Goal: Transaction & Acquisition: Obtain resource

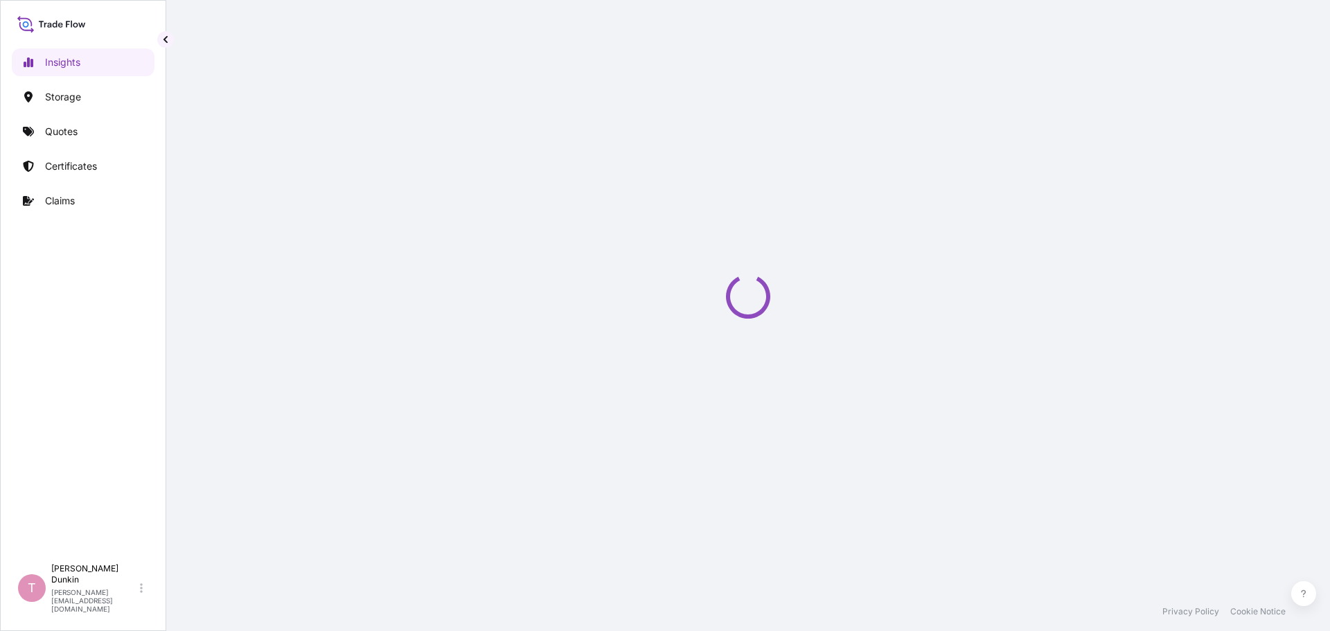
select select "2025"
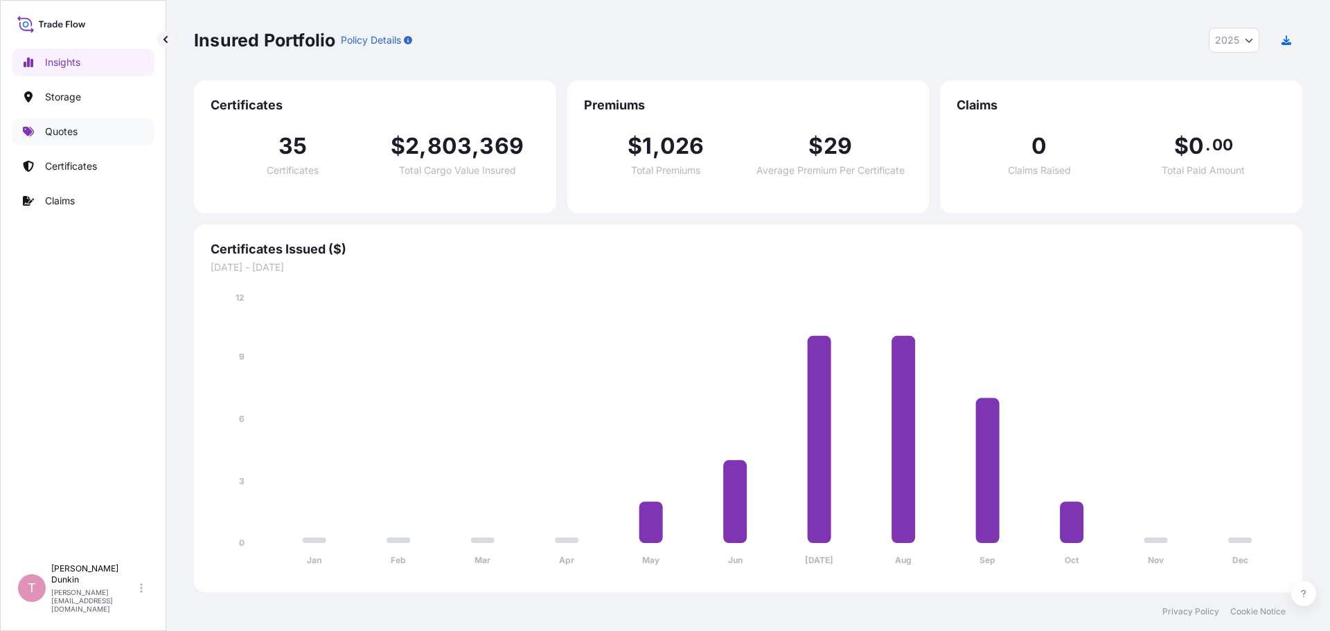
click at [57, 132] on p "Quotes" at bounding box center [61, 132] width 33 height 14
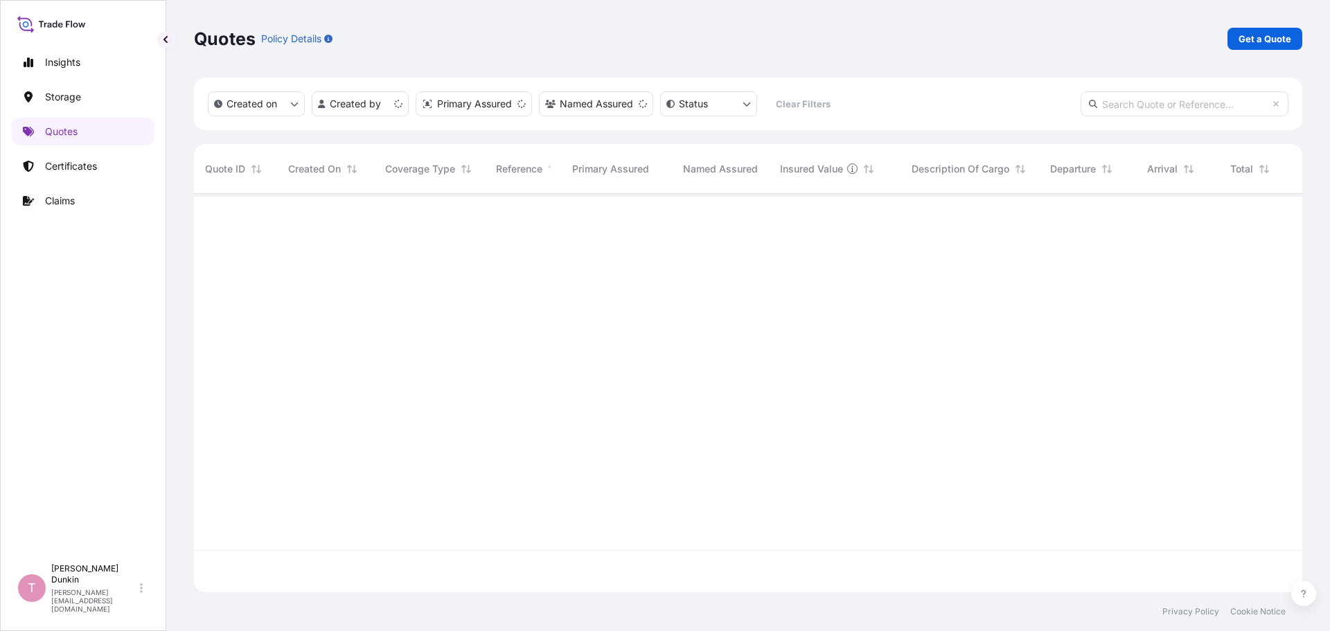
scroll to position [396, 1098]
click at [1259, 36] on p "Get a Quote" at bounding box center [1264, 39] width 53 height 14
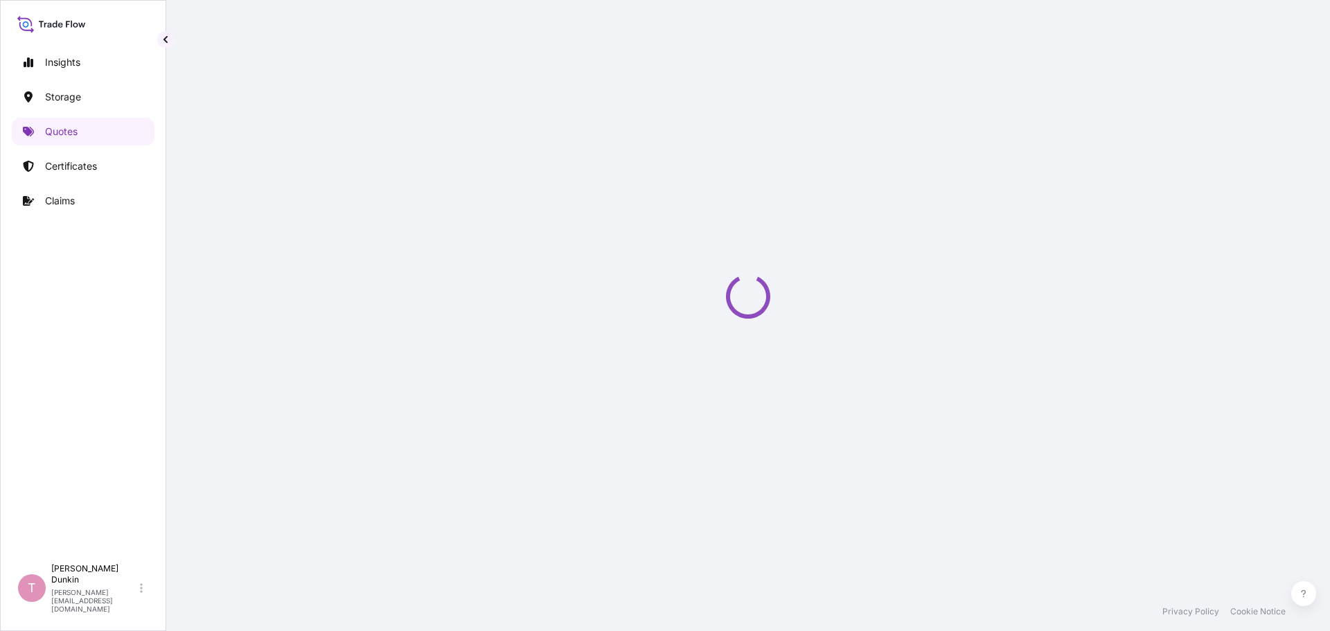
select select "Water"
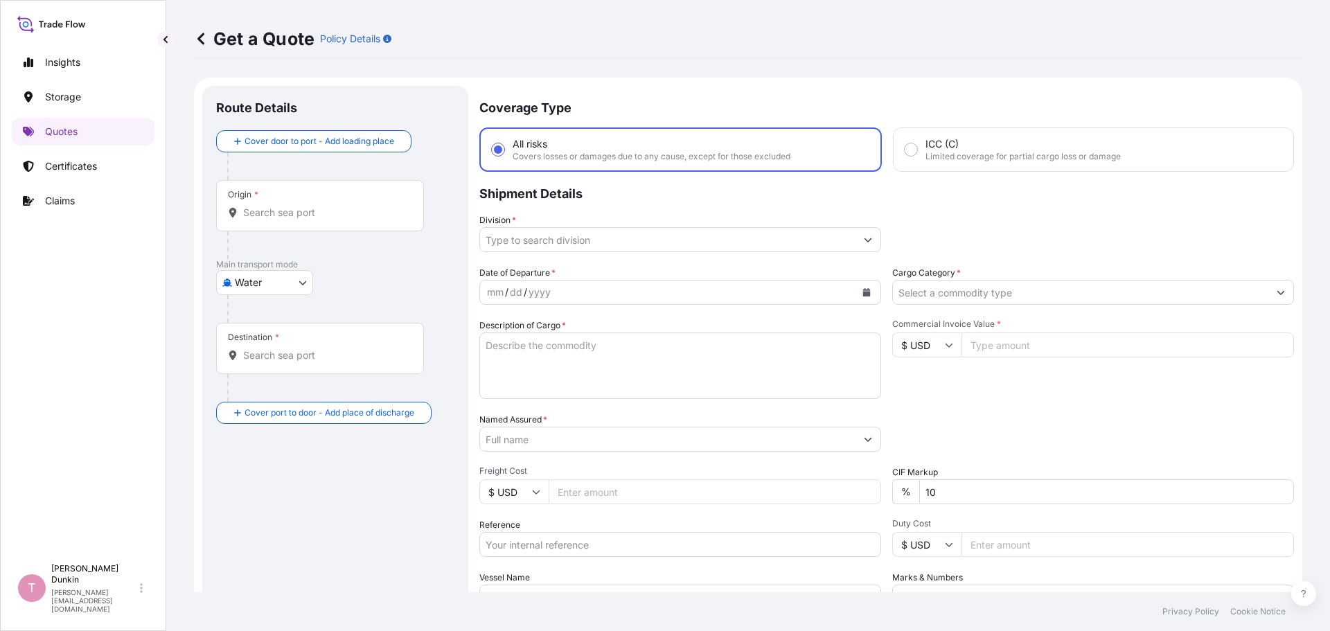
scroll to position [22, 0]
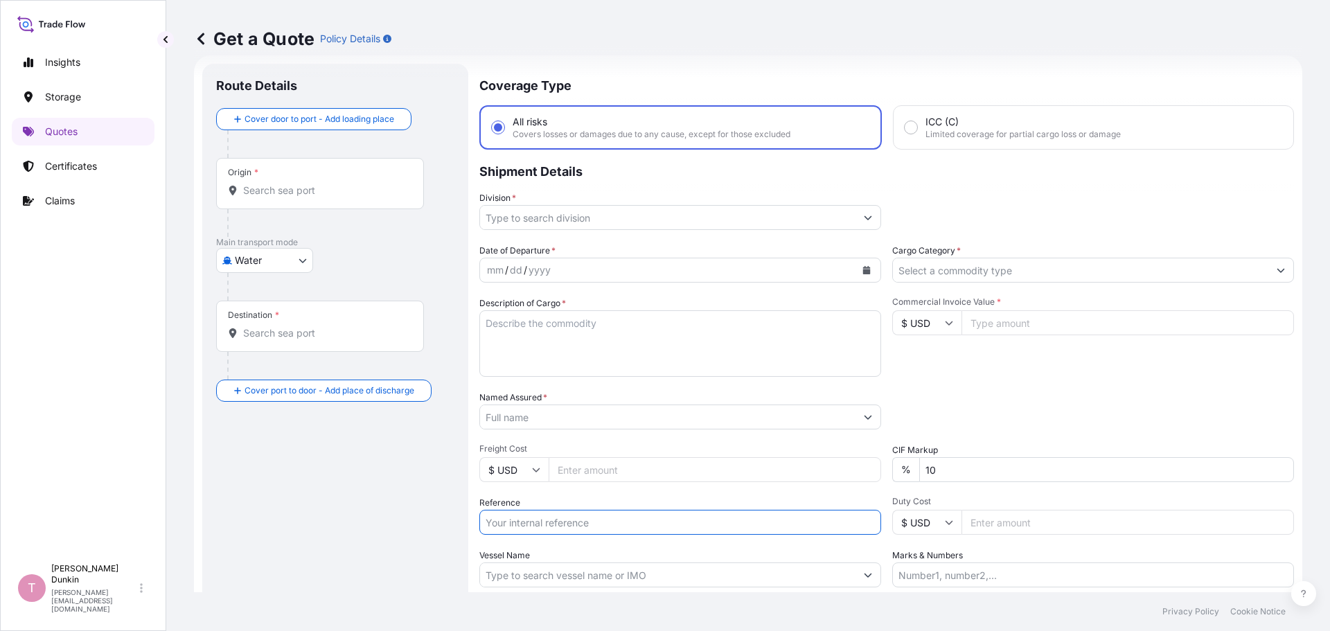
paste input "US10020871174"
type input "US10020871174"
click at [528, 215] on input "Division *" at bounding box center [667, 217] width 375 height 25
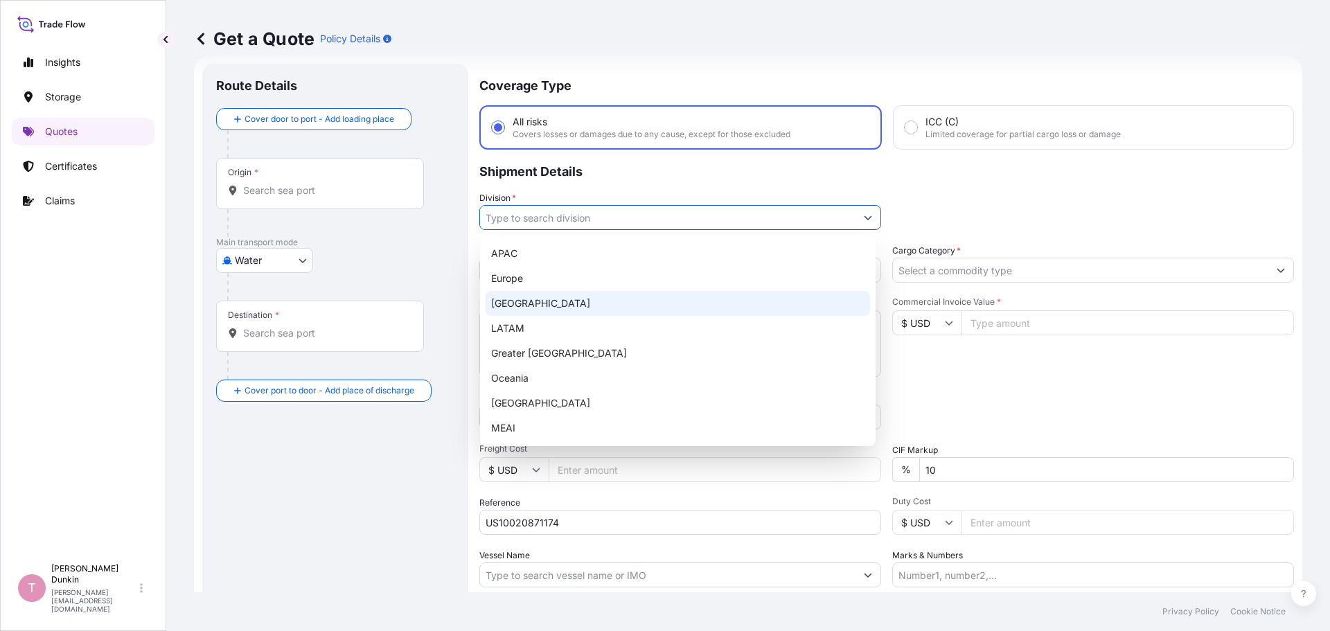
click at [519, 305] on div "[GEOGRAPHIC_DATA]" at bounding box center [678, 303] width 384 height 25
type input "[GEOGRAPHIC_DATA]"
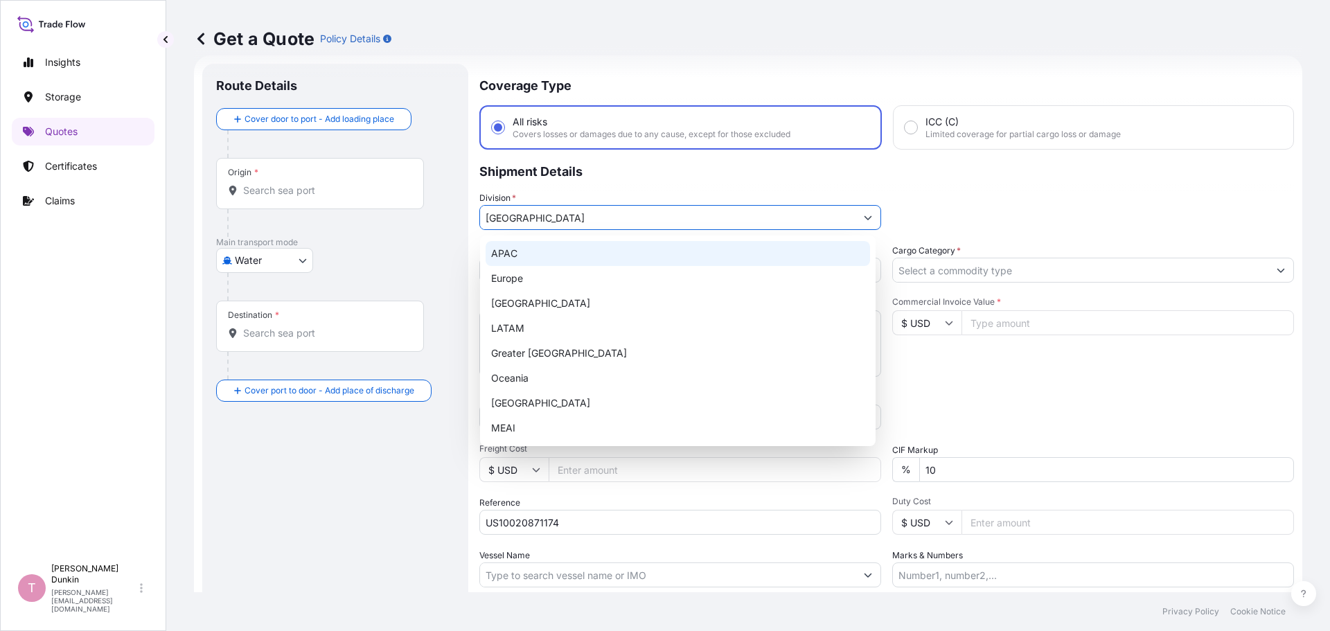
click at [561, 215] on input "[GEOGRAPHIC_DATA]" at bounding box center [667, 217] width 375 height 25
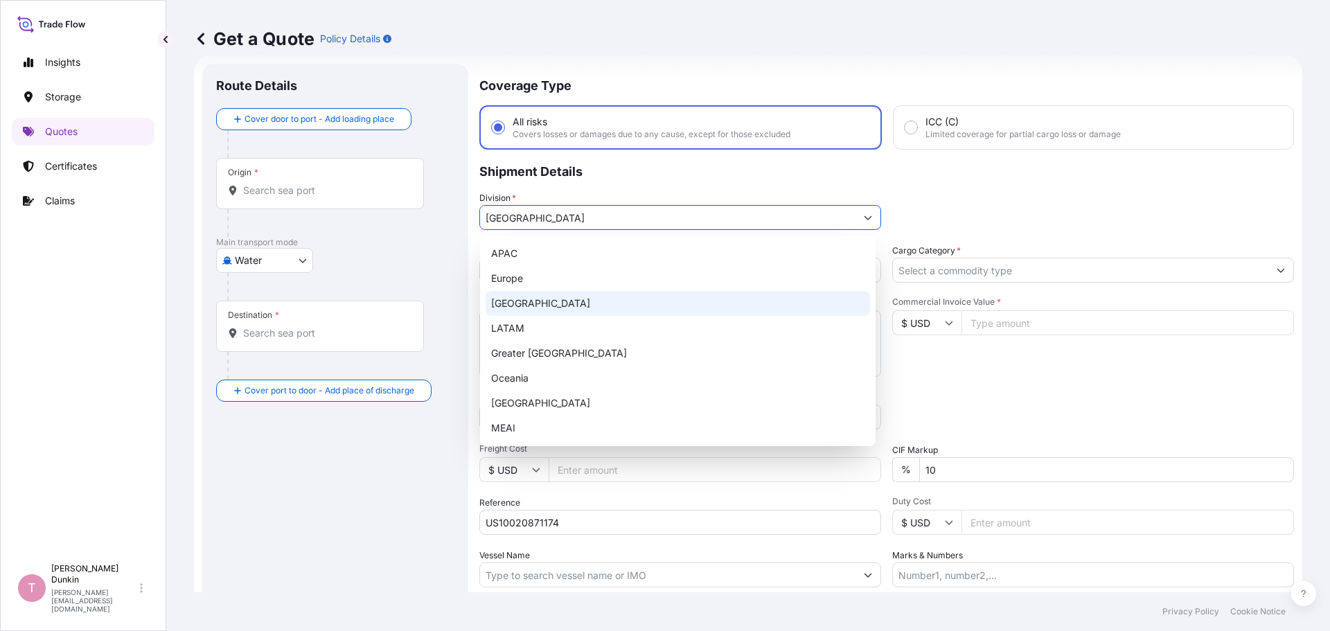
click at [508, 306] on div "[GEOGRAPHIC_DATA]" at bounding box center [678, 303] width 384 height 25
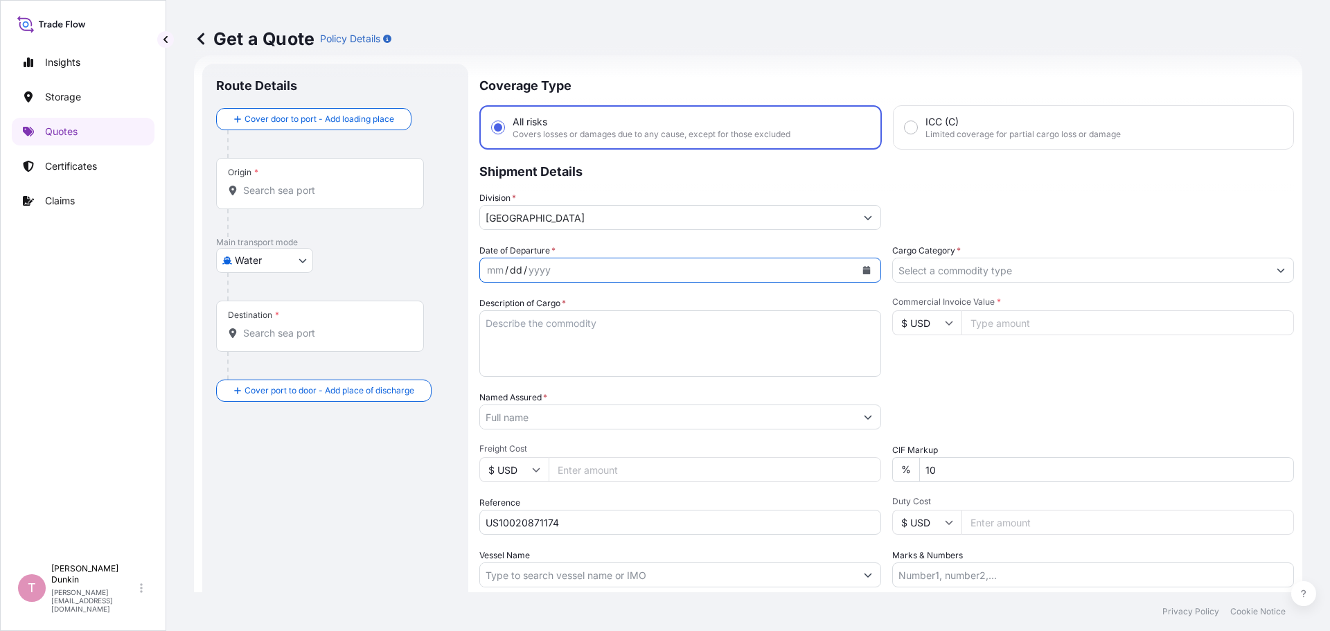
click at [514, 274] on div "dd" at bounding box center [515, 270] width 15 height 17
click at [863, 268] on icon "Calendar" at bounding box center [867, 270] width 8 height 8
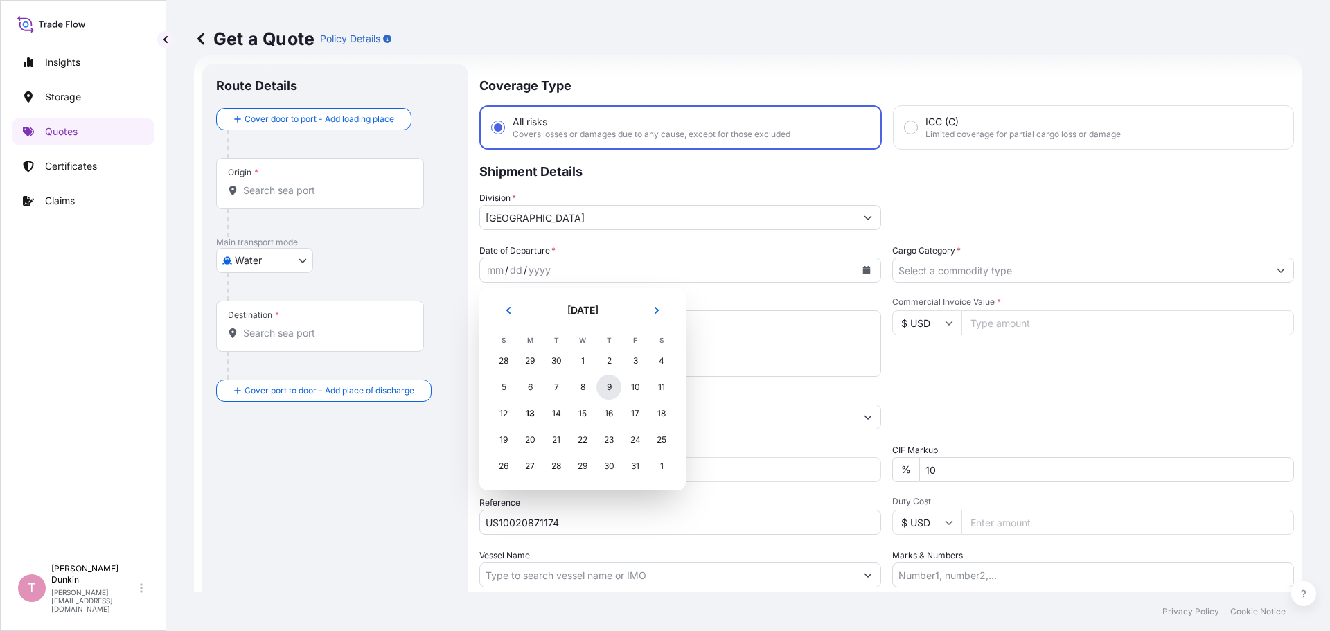
click at [605, 386] on div "9" at bounding box center [608, 387] width 25 height 25
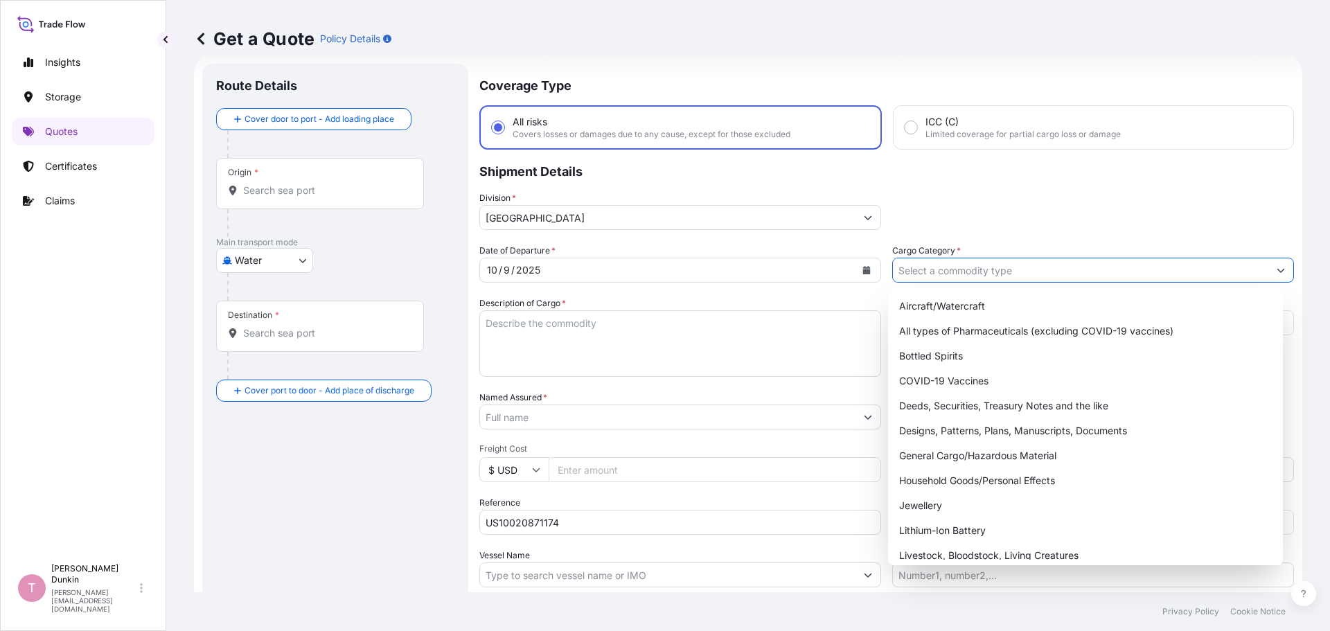
click at [1277, 272] on icon "Show suggestions" at bounding box center [1281, 270] width 8 height 8
click at [934, 452] on div "General Cargo/Hazardous Material" at bounding box center [1086, 455] width 384 height 25
type input "General Cargo/Hazardous Material"
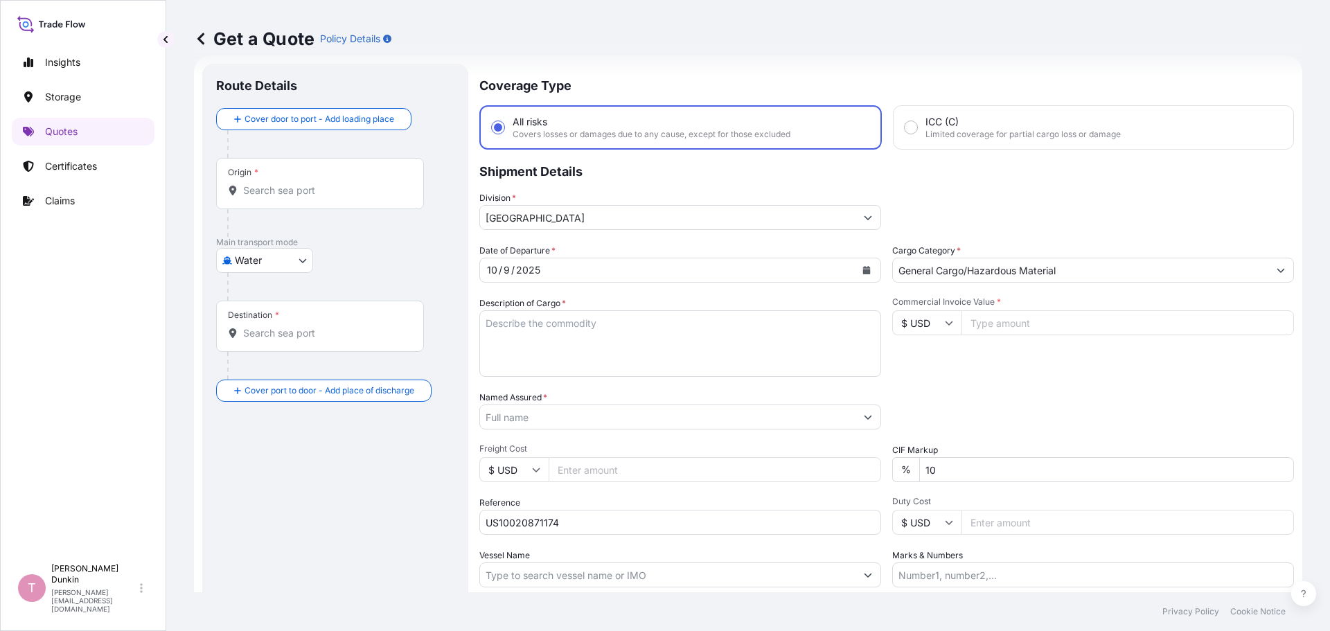
click at [509, 321] on textarea "Description of Cargo *" at bounding box center [680, 343] width 402 height 66
paste textarea "24"
click at [528, 326] on textarea "24" at bounding box center [680, 343] width 402 height 66
paste textarea "DRUMS LOADED ONTO 8 PALLETS LOADED INTO 1 20' CONTAINER(S) MORSTIK(TM) 130N 160…"
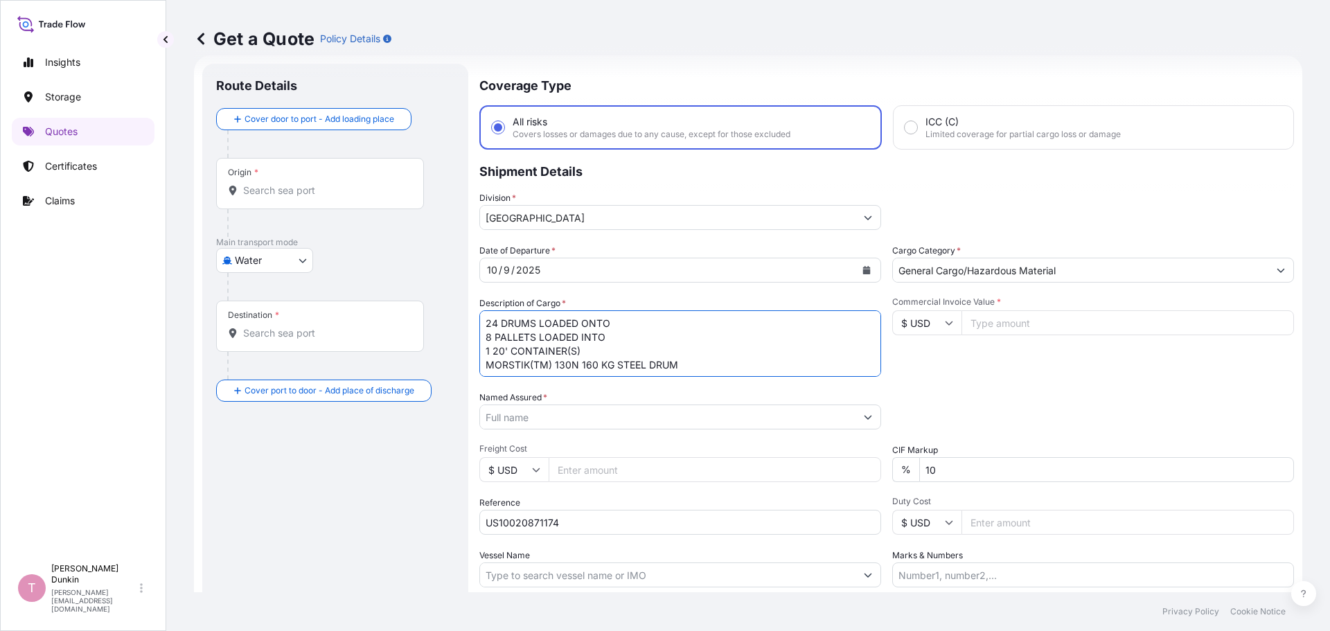
click at [699, 369] on textarea "24 DRUMS LOADED ONTO 8 PALLETS LOADED INTO 1 20' CONTAINER(S) MORSTIK(TM) 130N …" at bounding box center [680, 343] width 402 height 66
paste textarea "UNITED STATES UN1133 ADHESIVES, 3, II IMDG UN1133 ADHESIVES (HEPTANE), 3, II, (…"
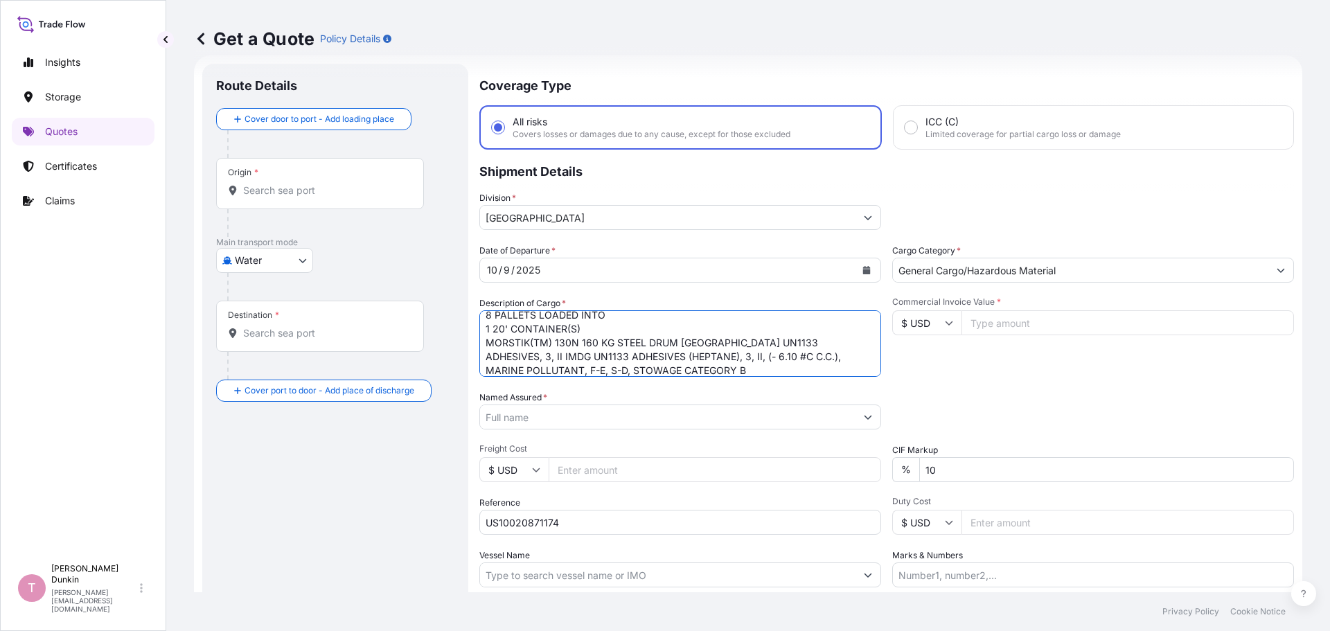
type textarea "24 DRUMS LOADED ONTO 8 PALLETS LOADED INTO 1 20' CONTAINER(S) MORSTIK(TM) 130N …"
click at [587, 417] on input "Named Assured *" at bounding box center [665, 417] width 371 height 25
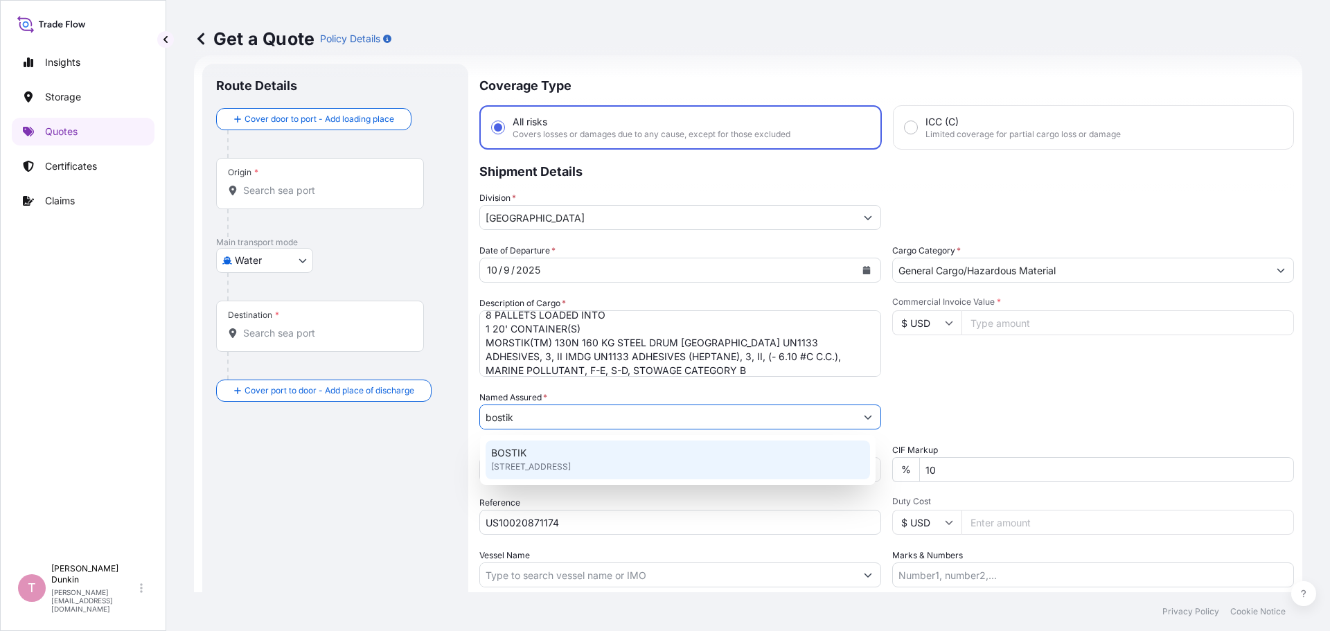
click at [521, 452] on span "BOSTIK" at bounding box center [508, 453] width 35 height 14
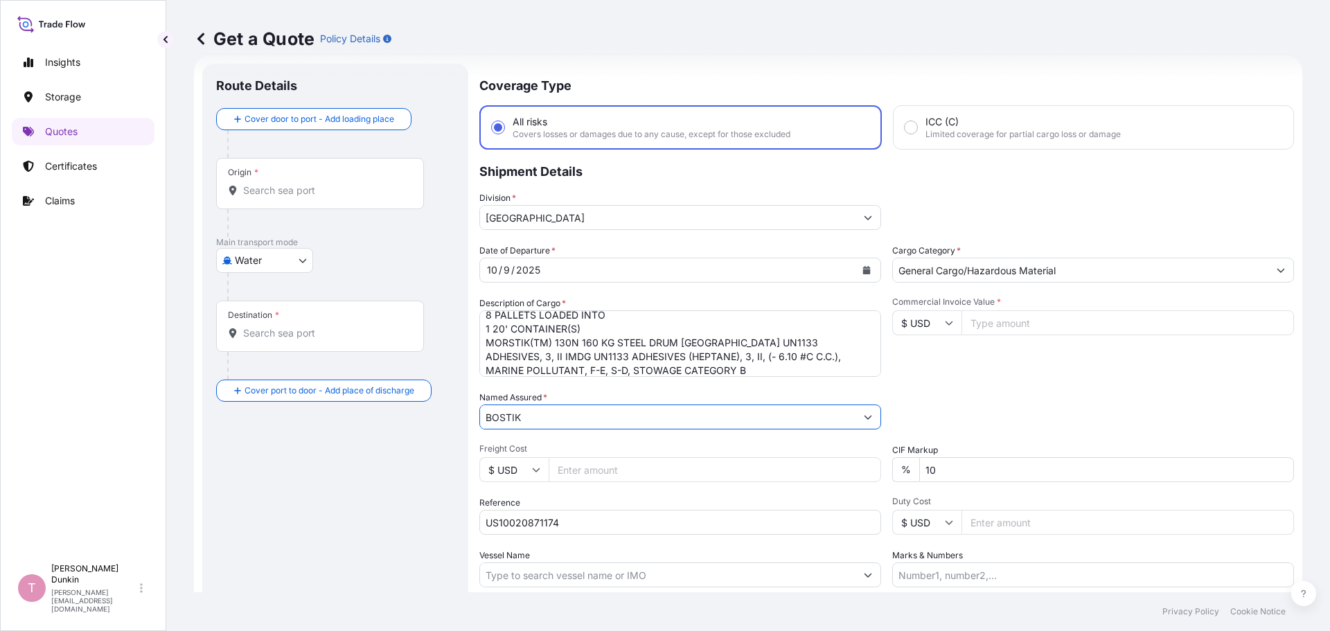
type input "BOSTIK"
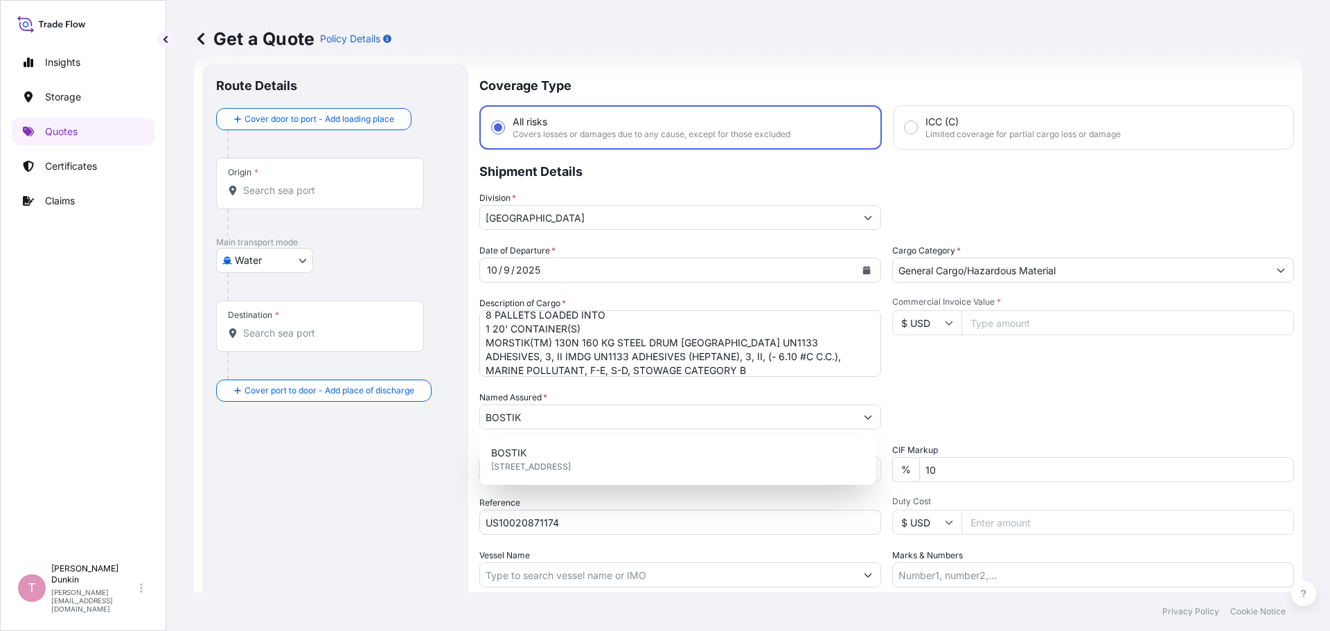
click at [1008, 324] on input "Commercial Invoice Value *" at bounding box center [1127, 322] width 332 height 25
paste input "33600.00"
type input "33600.00"
click at [509, 574] on input "Vessel Name" at bounding box center [667, 574] width 375 height 25
paste input "APL [GEOGRAPHIC_DATA]"
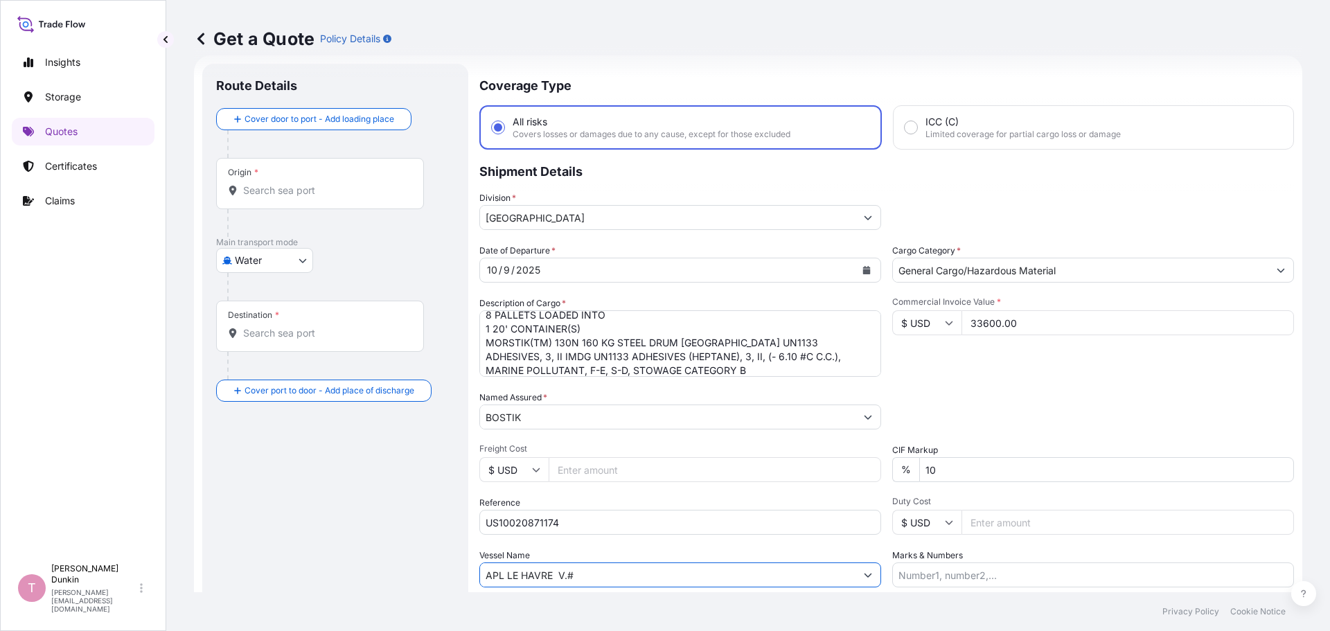
click at [604, 576] on input "APL LE HAVRE V.#" at bounding box center [667, 574] width 375 height 25
paste input "0LBKME1MA"
type input "APL LE HAVRE V.# 0LBKME1MA"
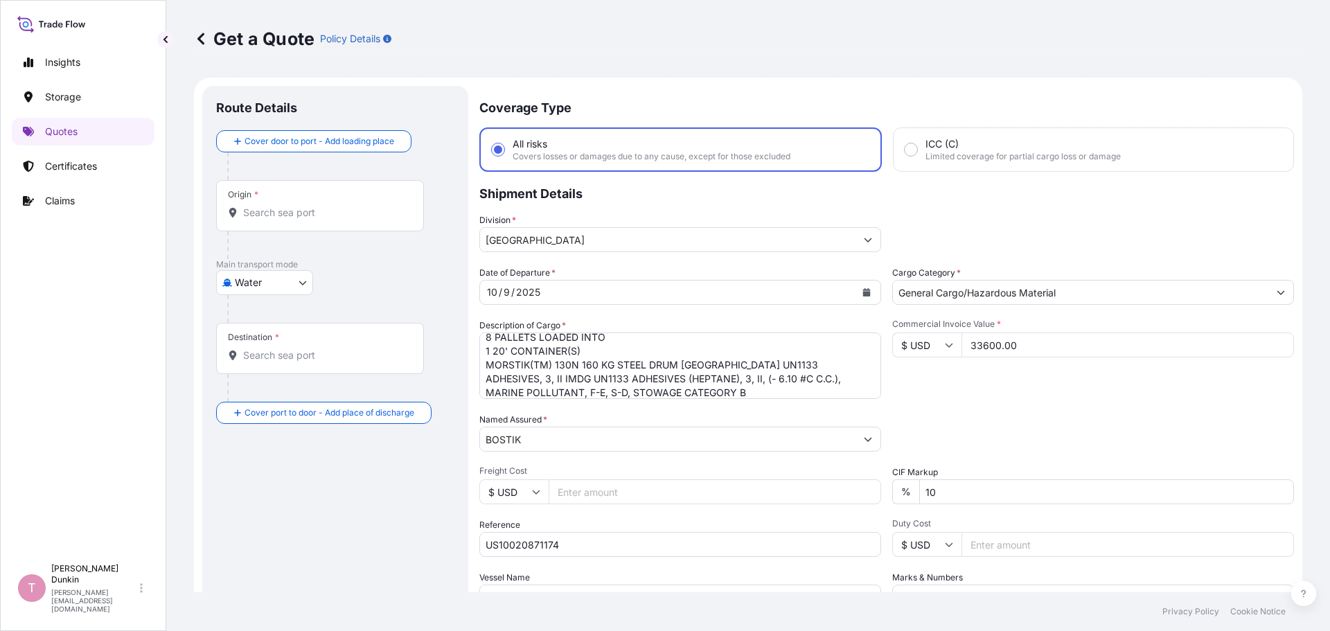
scroll to position [0, 0]
click at [275, 206] on input "Origin *" at bounding box center [324, 213] width 163 height 14
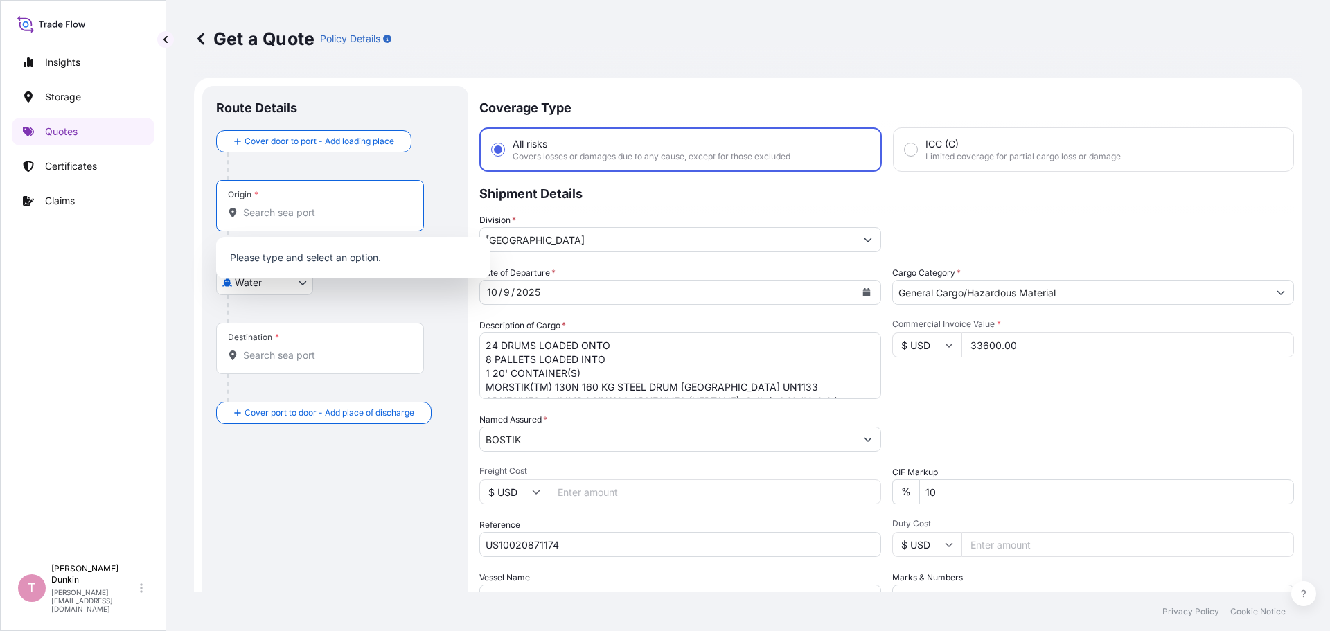
paste input "[GEOGRAPHIC_DATA], [GEOGRAPHIC_DATA]"
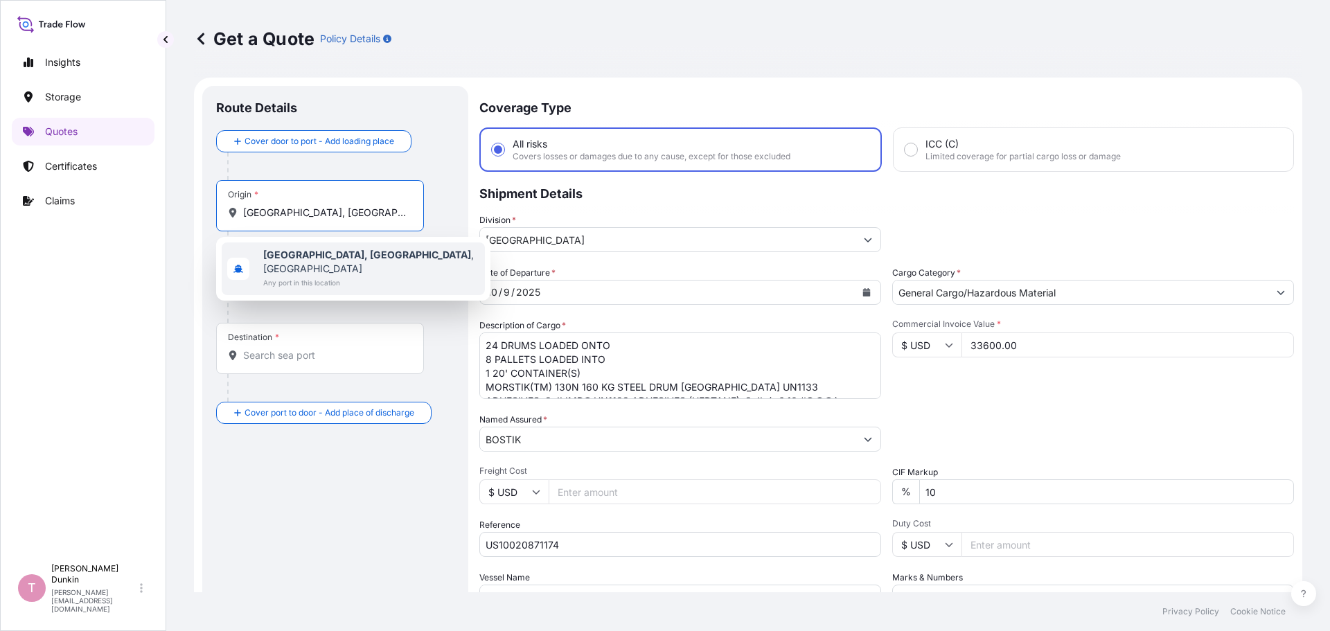
click at [296, 253] on b "[GEOGRAPHIC_DATA], [GEOGRAPHIC_DATA]" at bounding box center [367, 255] width 208 height 12
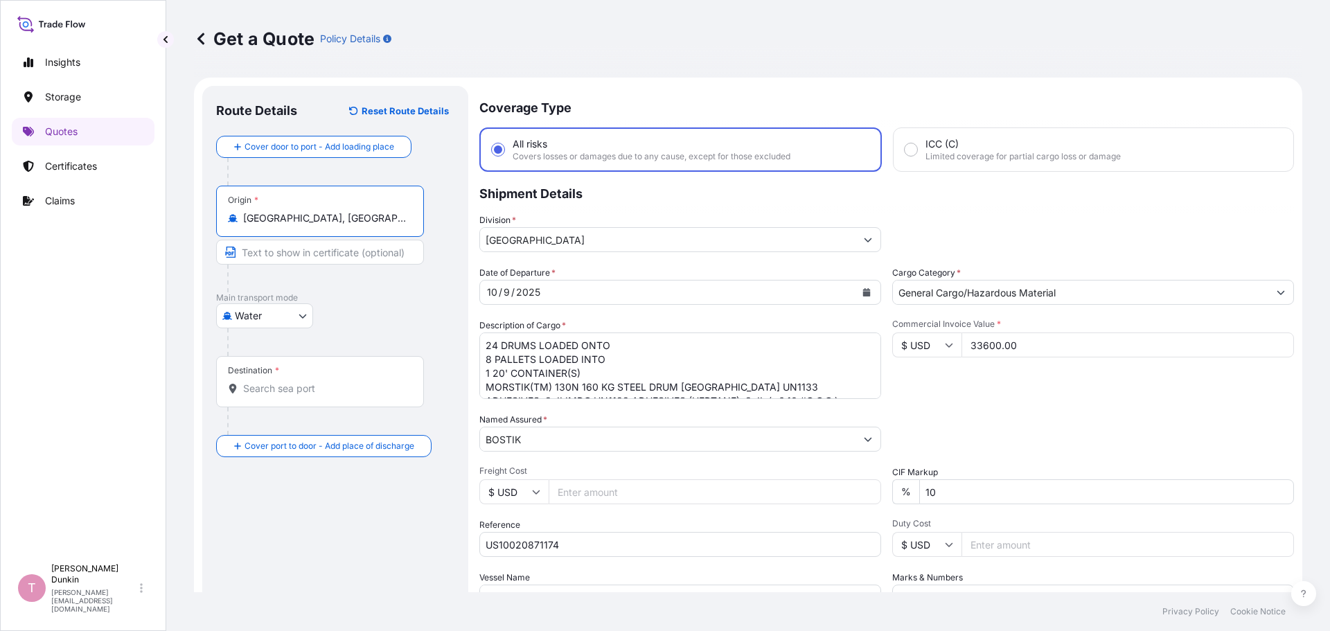
type input "[GEOGRAPHIC_DATA], [GEOGRAPHIC_DATA], [GEOGRAPHIC_DATA]"
click at [244, 376] on div "Destination *" at bounding box center [320, 381] width 208 height 51
click at [244, 382] on input "Destination *" at bounding box center [324, 389] width 163 height 14
click at [248, 381] on div "Destination *" at bounding box center [320, 381] width 208 height 51
click at [248, 382] on input "Destination * Please select a destination" at bounding box center [324, 389] width 163 height 14
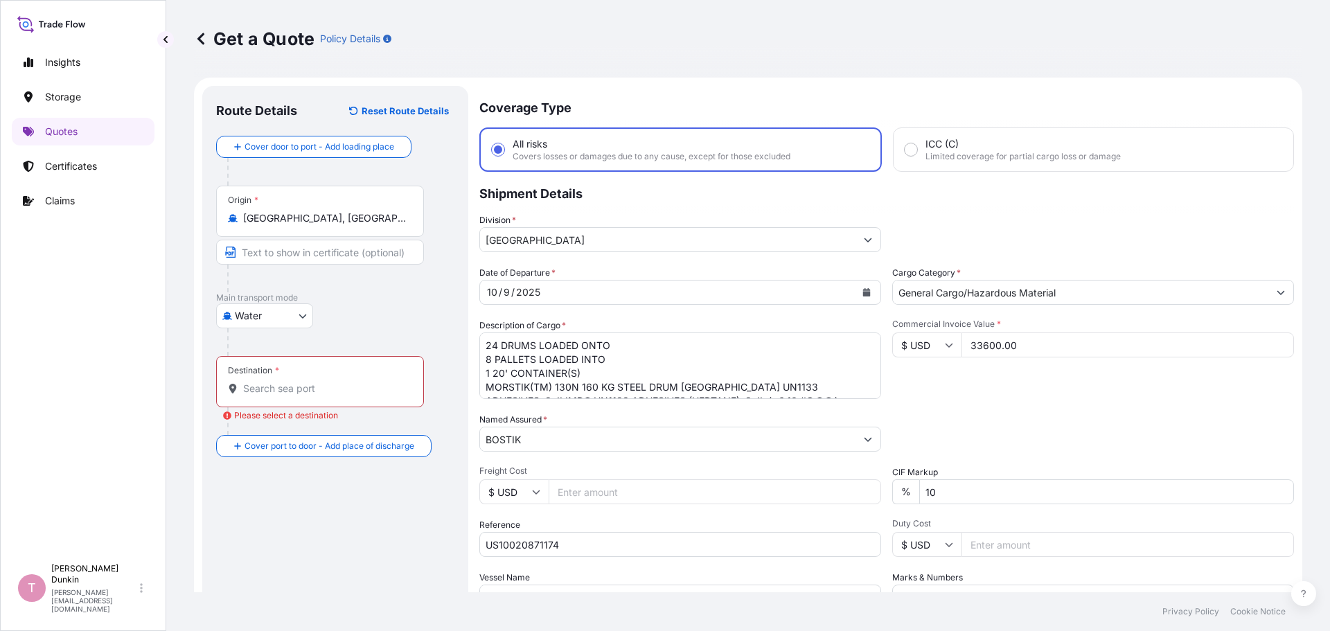
drag, startPoint x: 248, startPoint y: 381, endPoint x: 251, endPoint y: 395, distance: 14.1
click at [251, 395] on input "Destination * Please select a destination" at bounding box center [324, 389] width 163 height 14
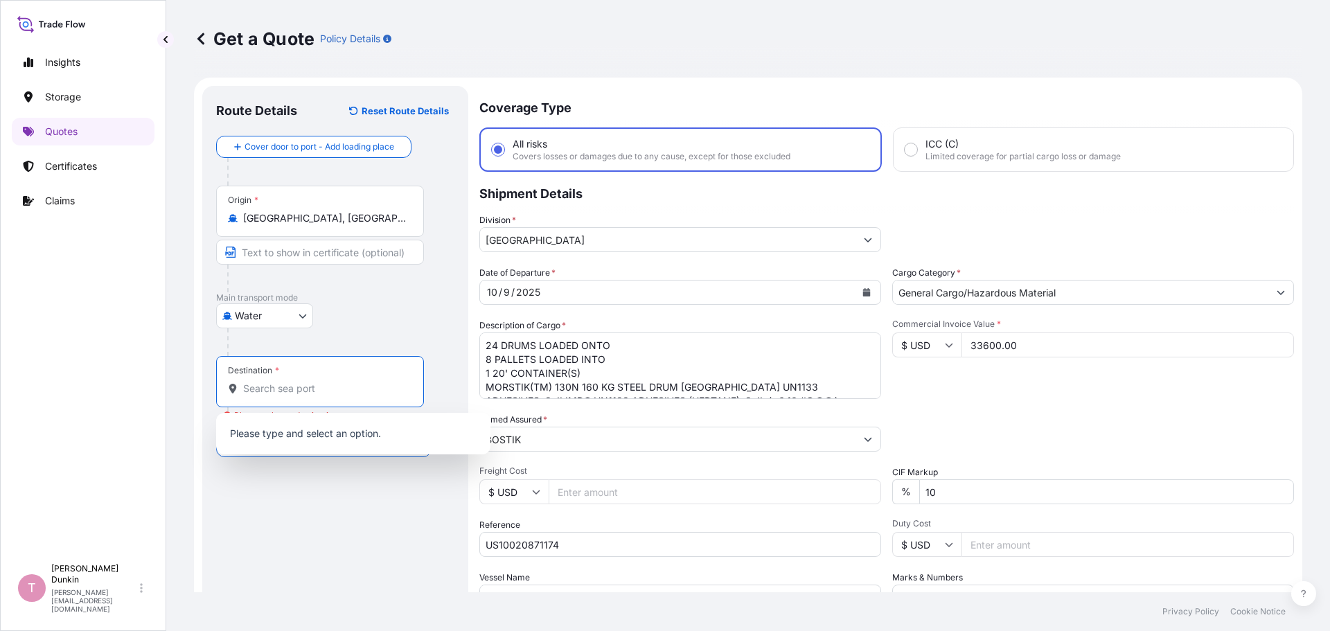
paste input "[GEOGRAPHIC_DATA]"
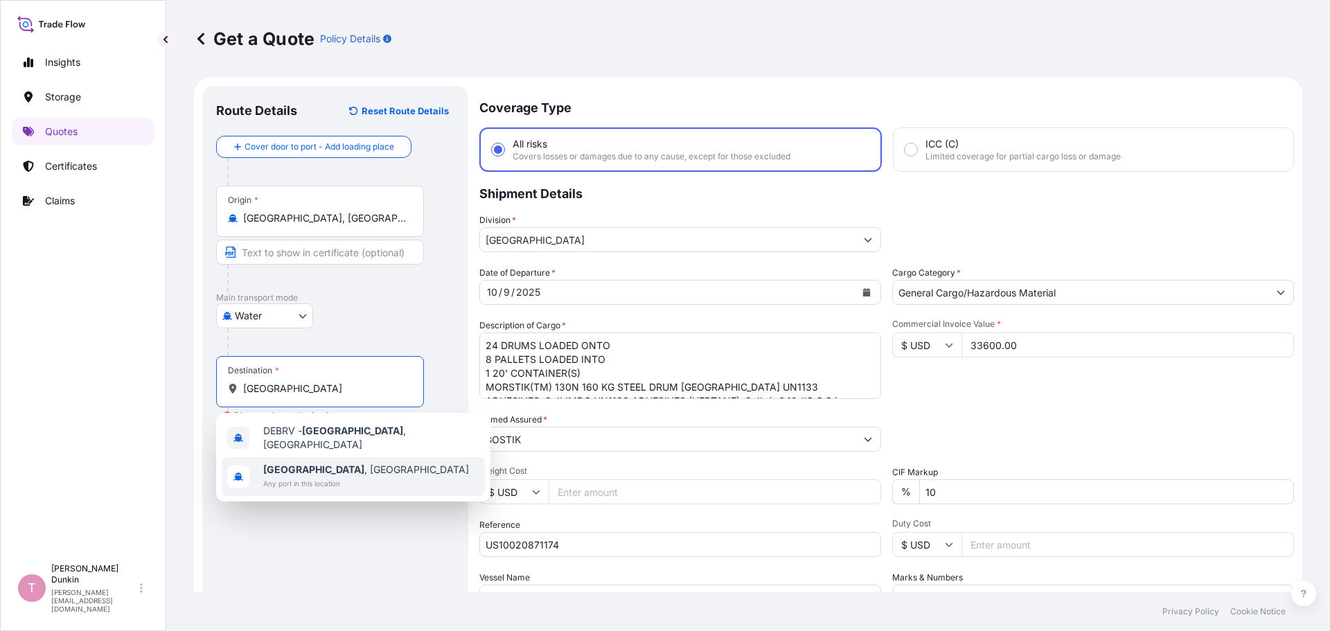
click at [284, 466] on b "[GEOGRAPHIC_DATA]" at bounding box center [313, 469] width 101 height 12
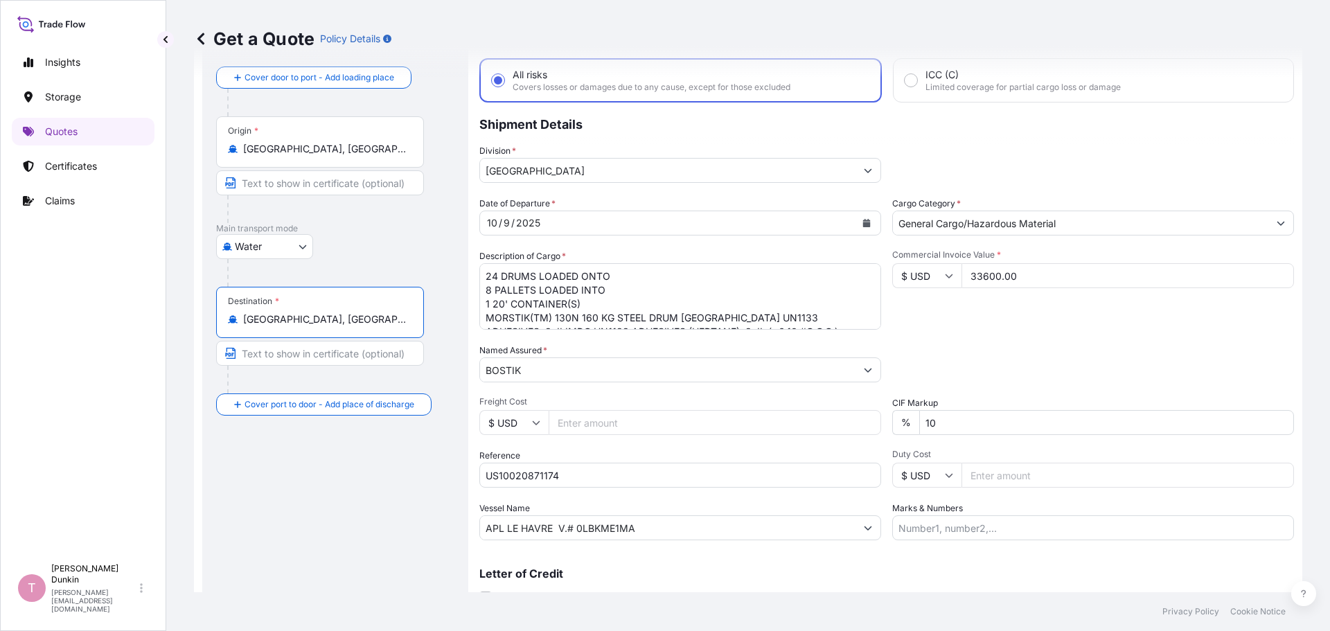
scroll to position [129, 0]
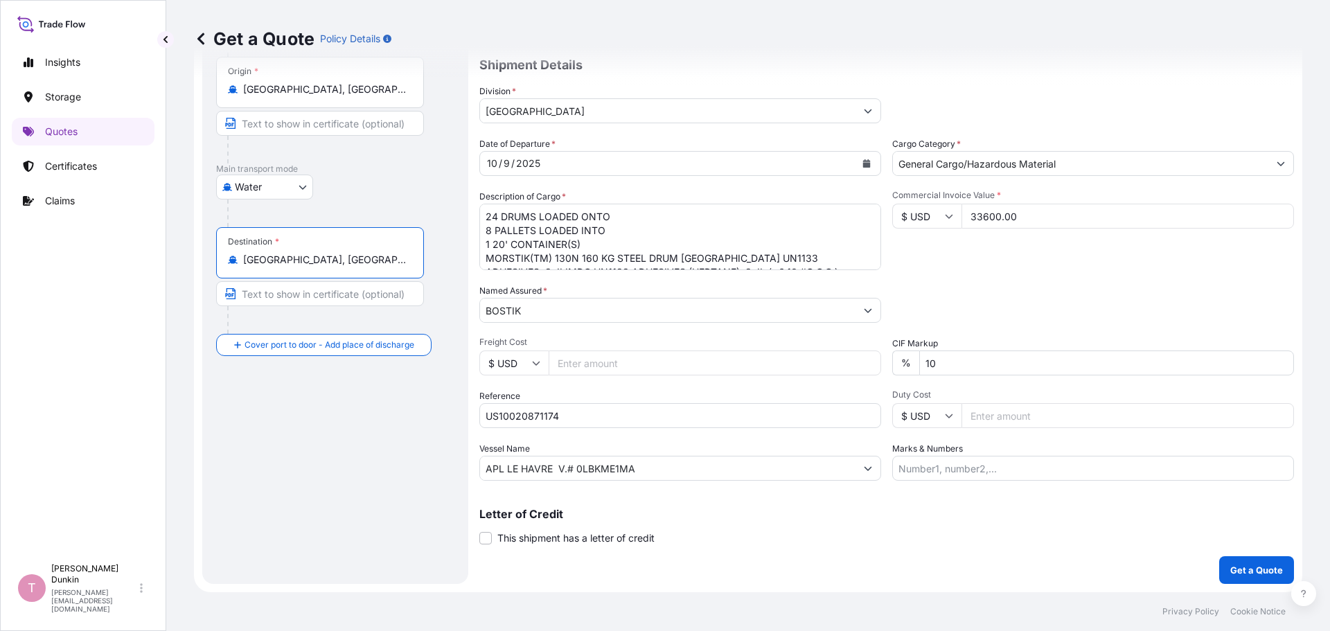
type input "[GEOGRAPHIC_DATA], [GEOGRAPHIC_DATA]"
click at [1254, 576] on p "Get a Quote" at bounding box center [1256, 570] width 53 height 14
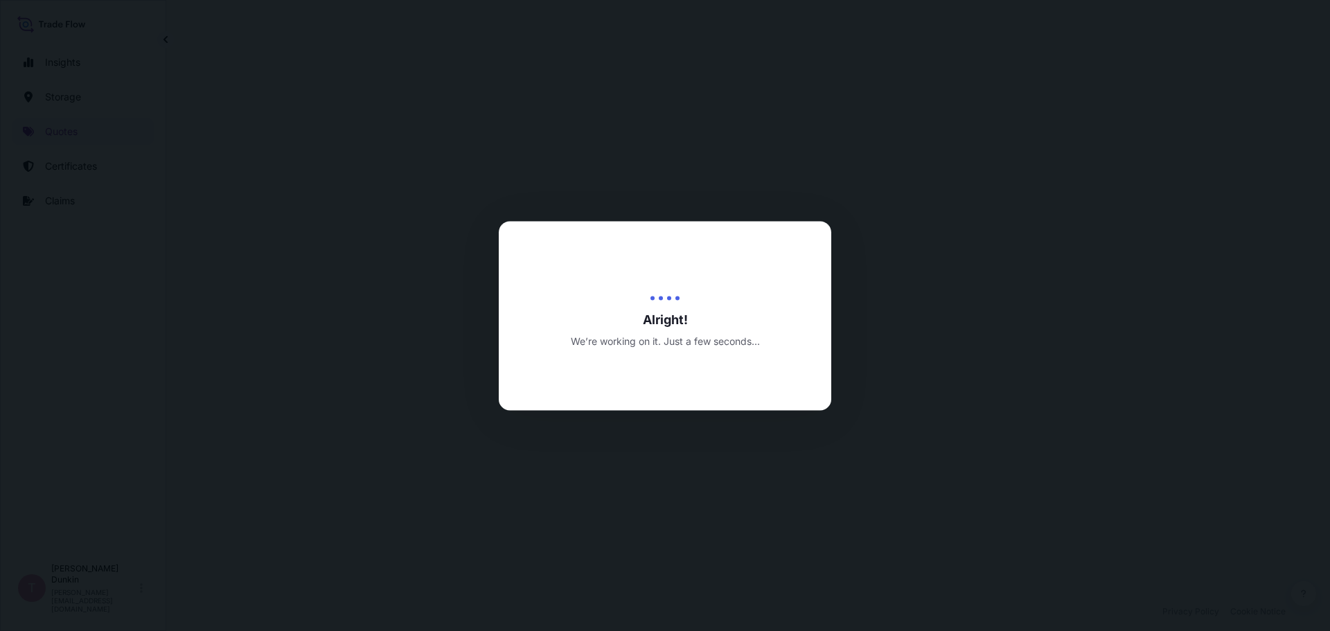
select select "Water"
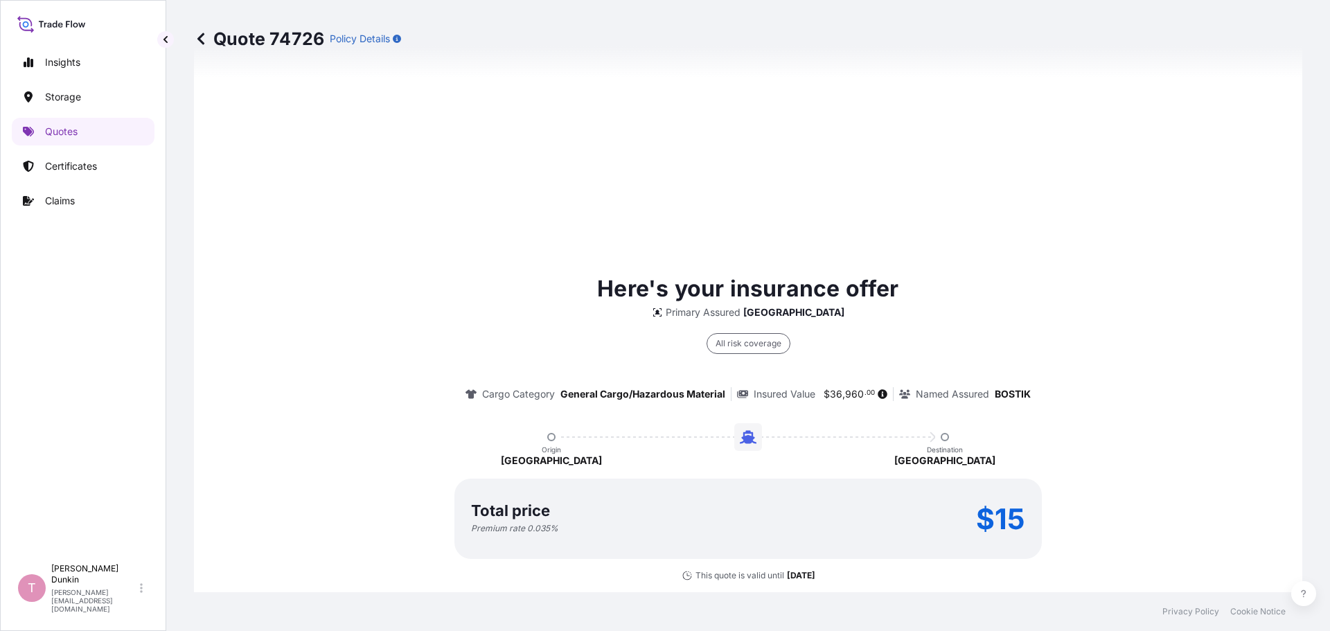
scroll to position [873, 0]
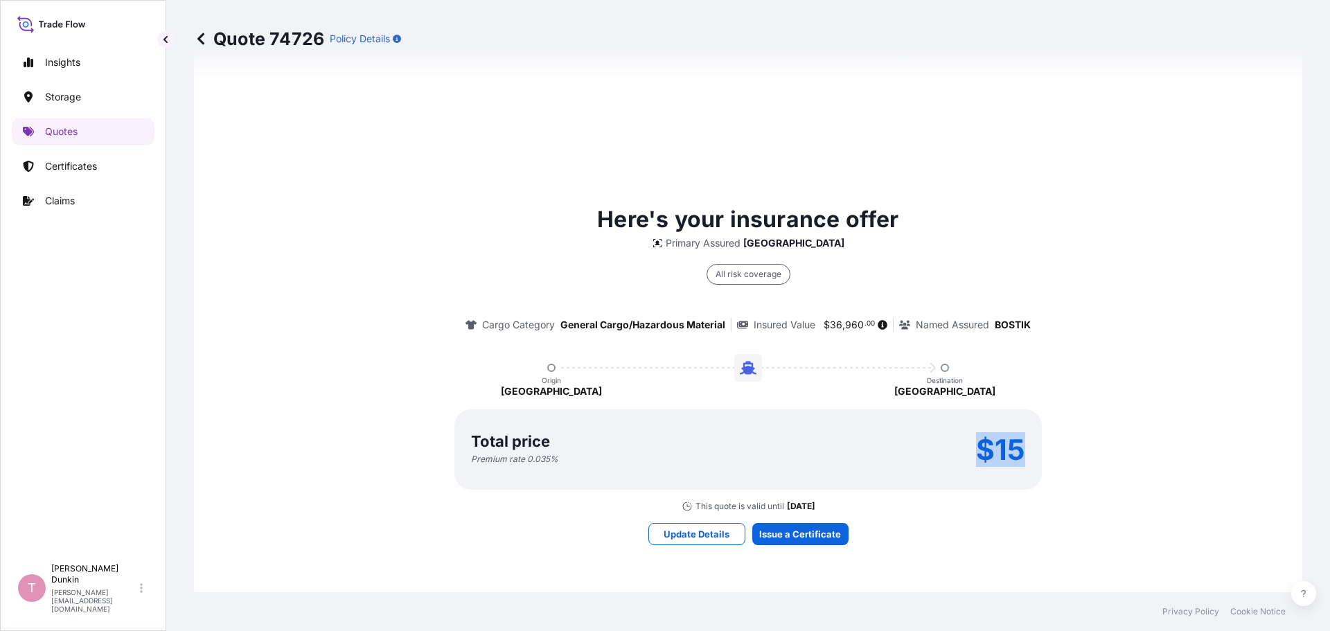
drag, startPoint x: 956, startPoint y: 443, endPoint x: 1022, endPoint y: 454, distance: 66.7
click at [1022, 454] on div "Total price Premium rate 0.035 % $15" at bounding box center [747, 449] width 587 height 80
copy p "$15"
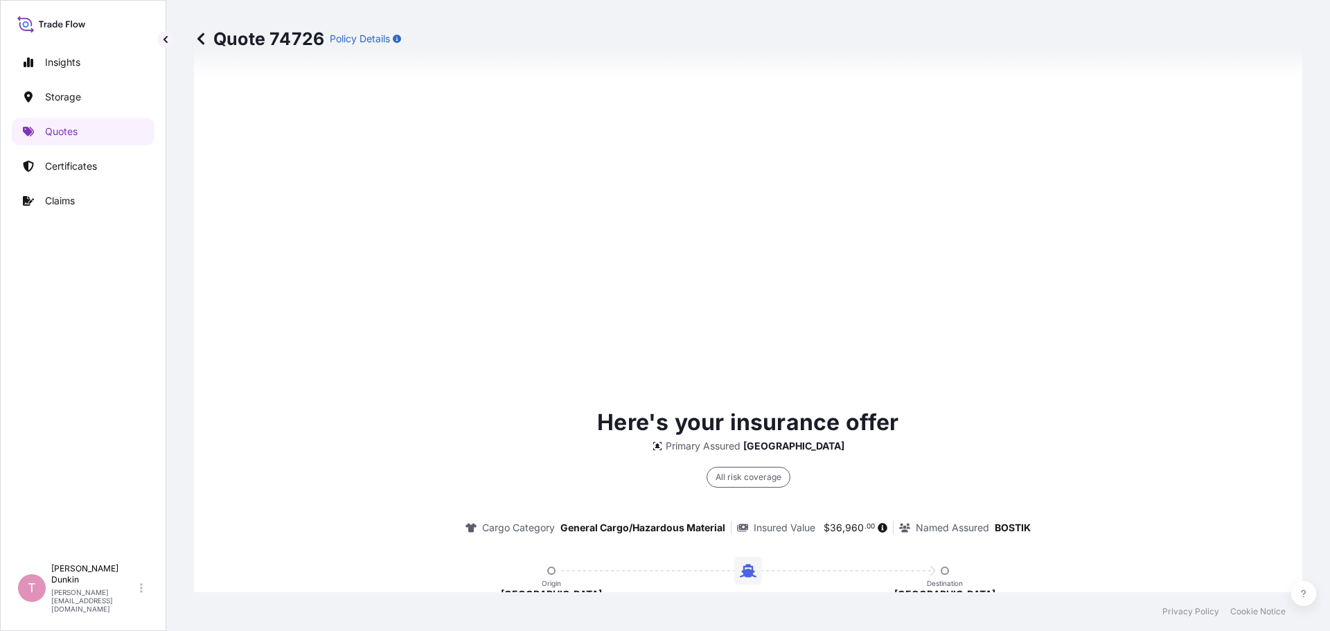
scroll to position [1980, 0]
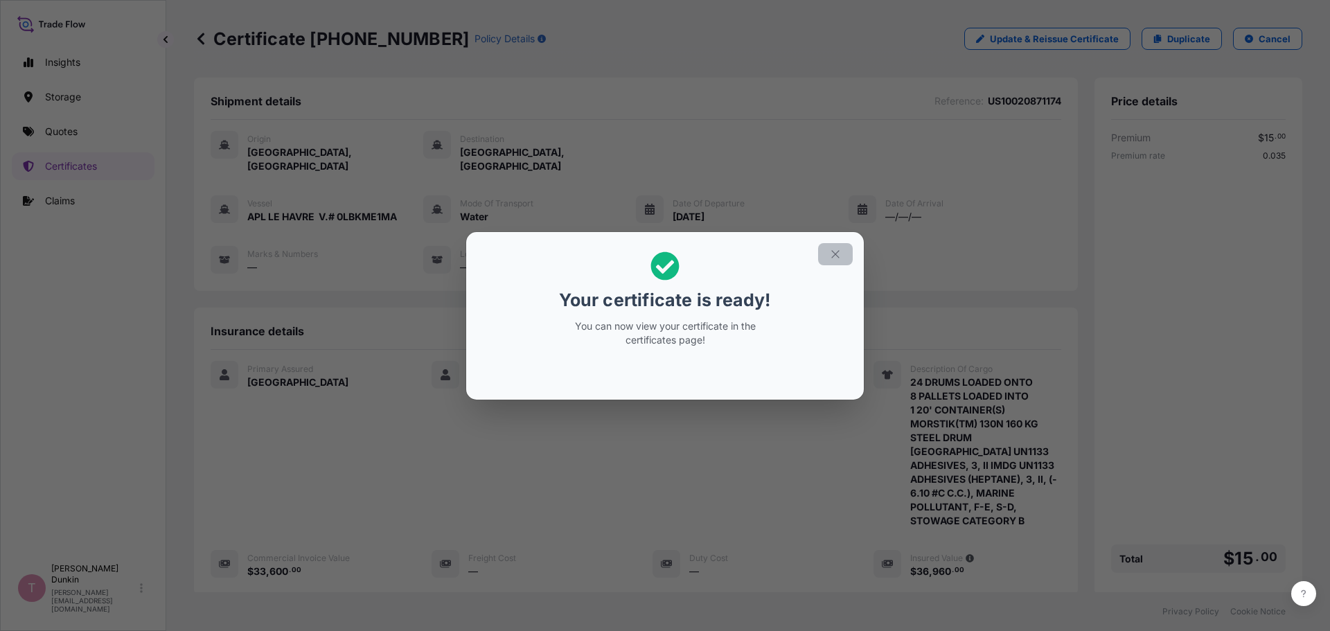
click at [831, 255] on icon "button" at bounding box center [835, 254] width 12 height 12
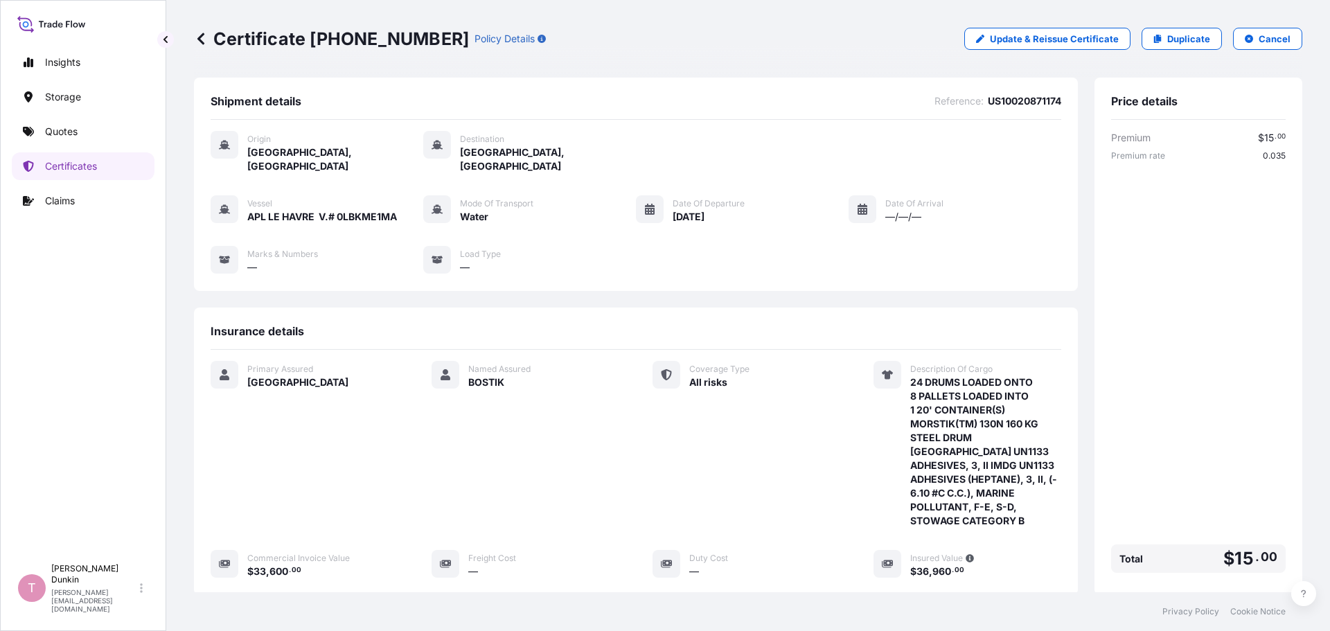
scroll to position [208, 0]
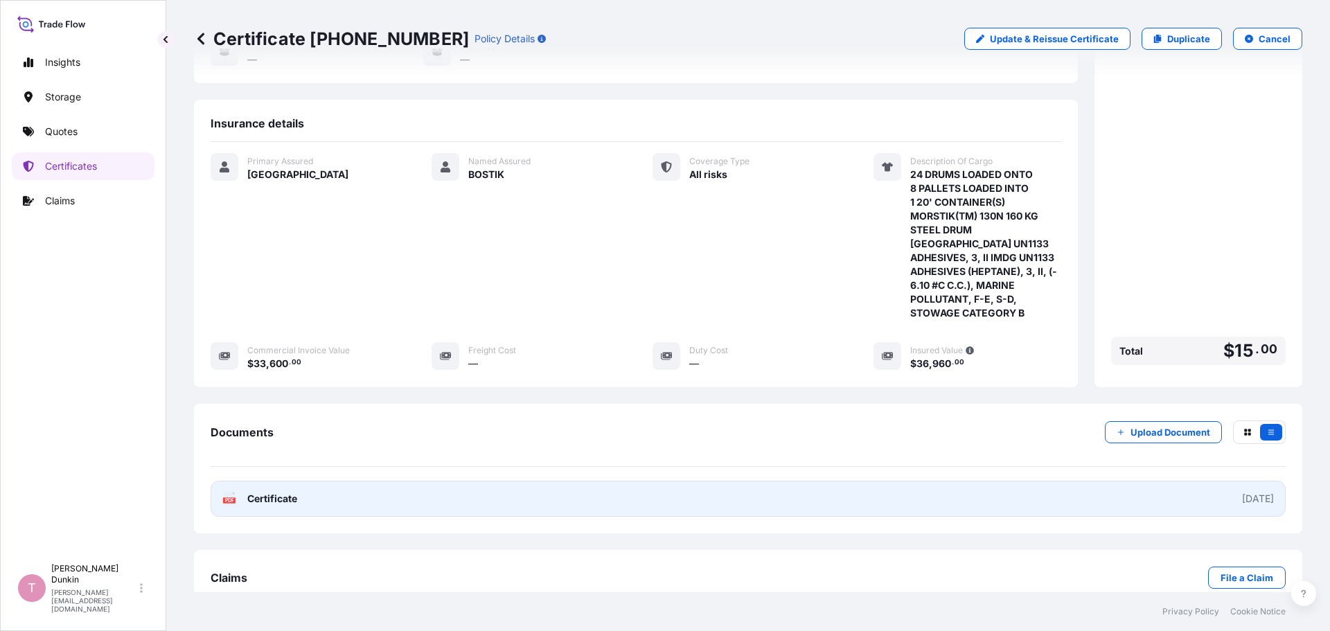
click at [229, 492] on icon at bounding box center [230, 499] width 12 height 14
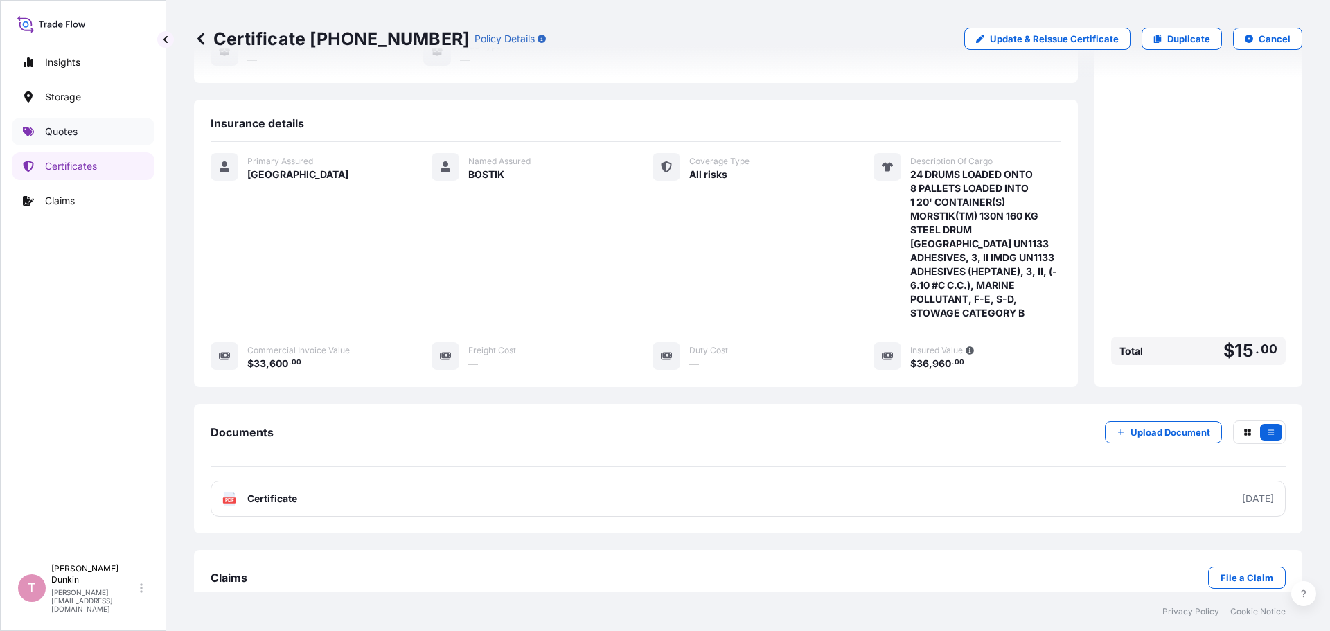
click at [55, 134] on p "Quotes" at bounding box center [61, 132] width 33 height 14
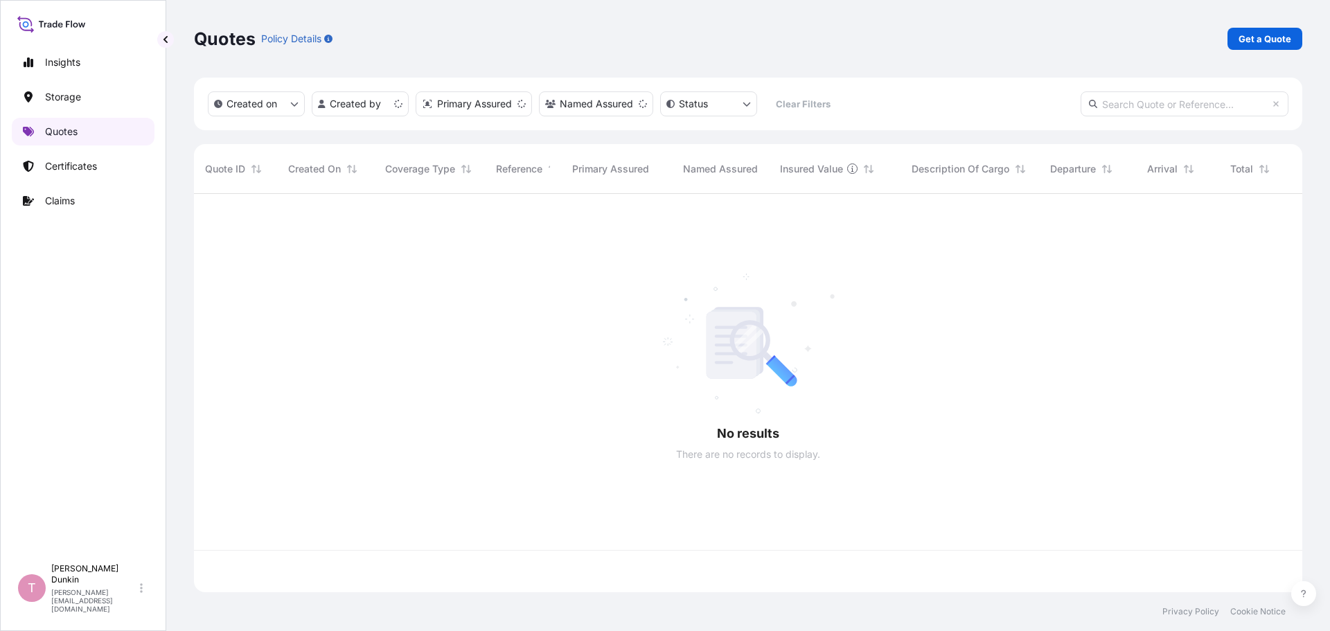
scroll to position [396, 1098]
click at [1258, 42] on p "Get a Quote" at bounding box center [1264, 39] width 53 height 14
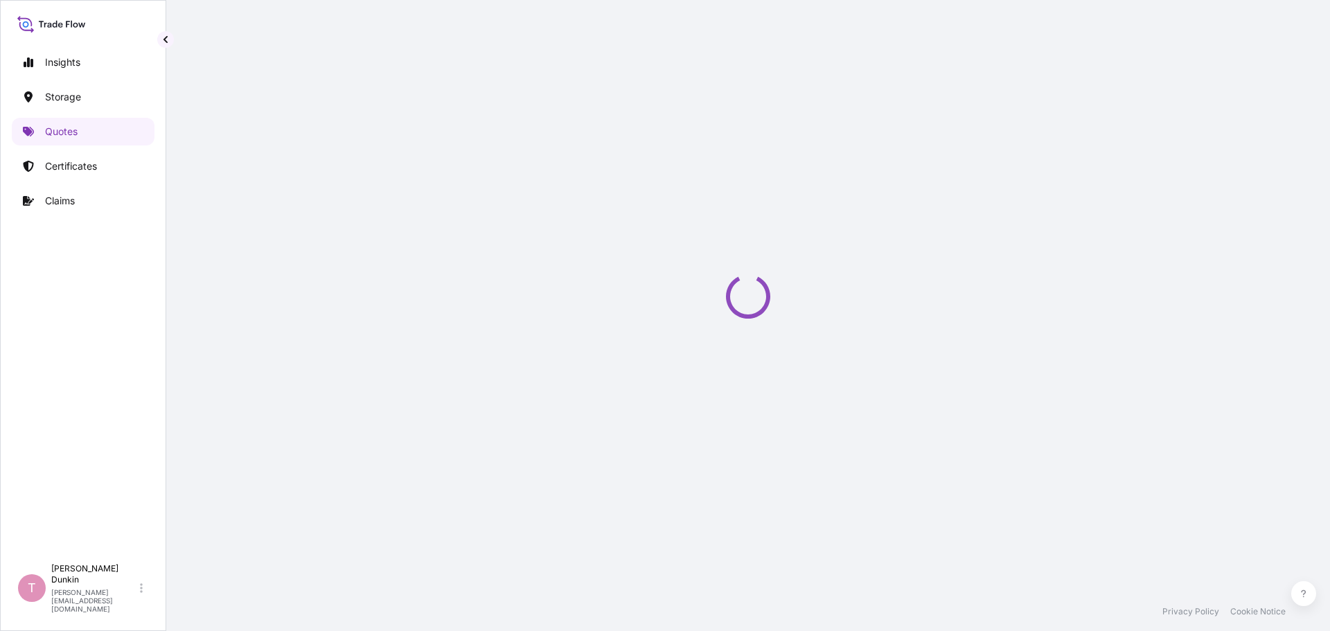
scroll to position [22, 0]
select select "Water"
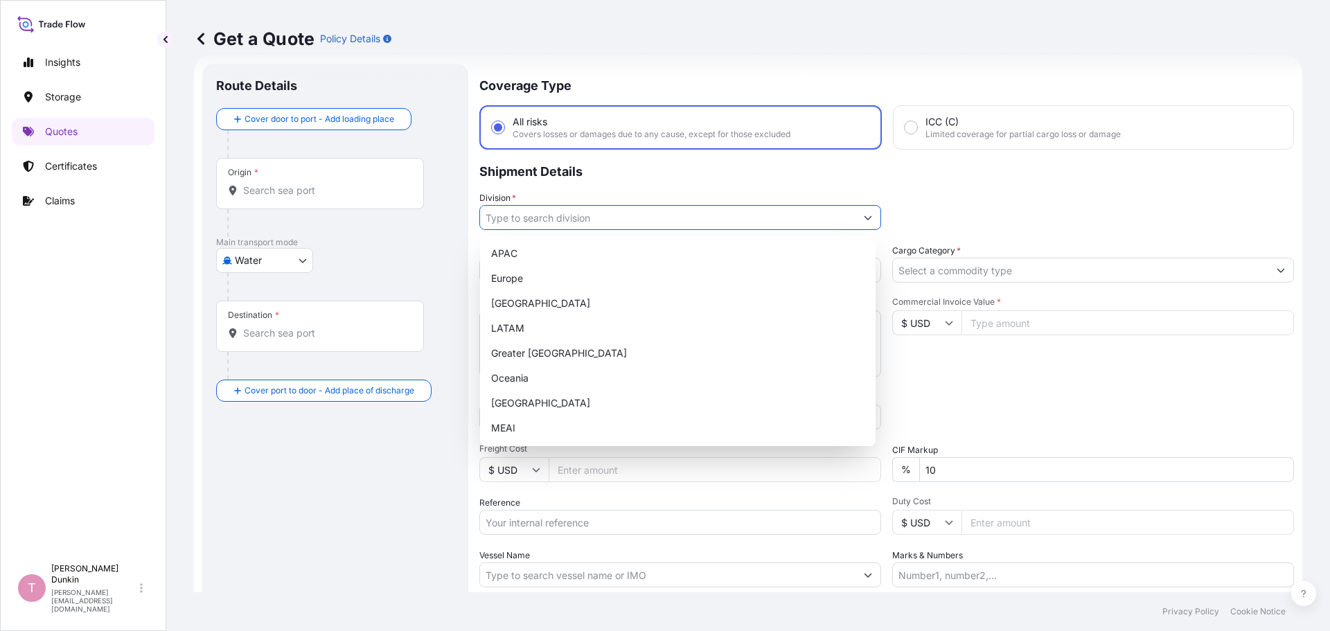
click at [864, 220] on icon "Show suggestions" at bounding box center [868, 217] width 8 height 8
click at [521, 305] on div "[GEOGRAPHIC_DATA]" at bounding box center [678, 303] width 384 height 25
type input "[GEOGRAPHIC_DATA]"
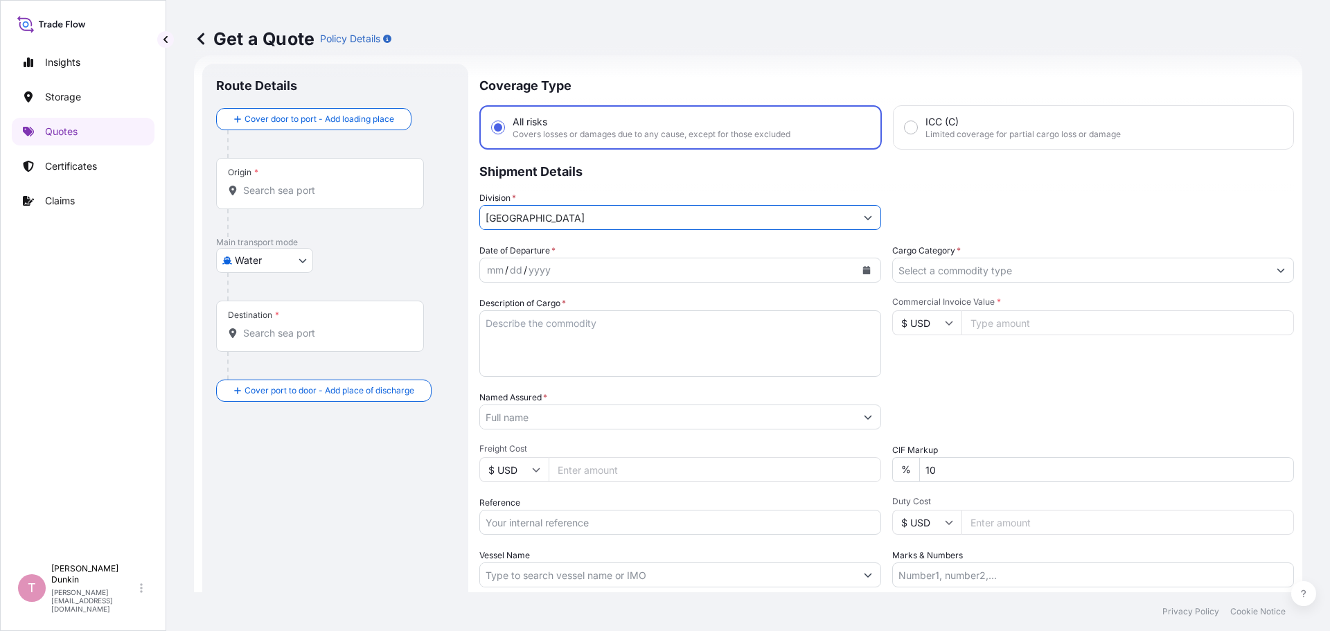
click at [863, 272] on icon "Calendar" at bounding box center [867, 270] width 8 height 8
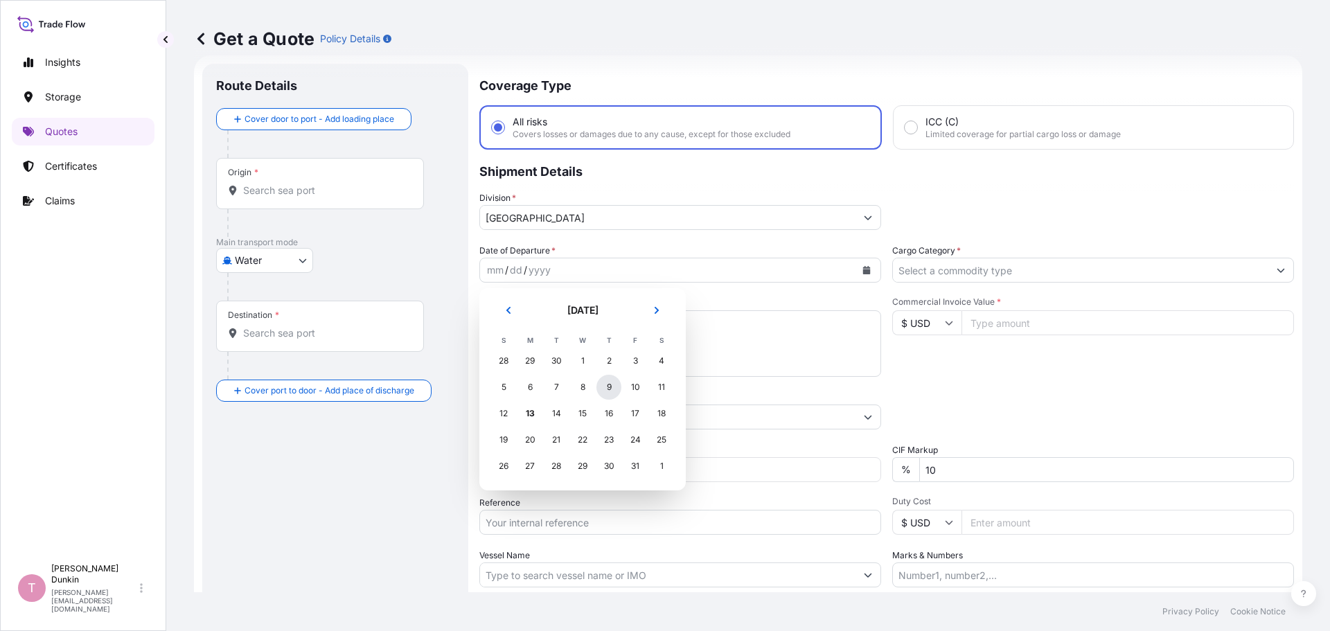
click at [610, 388] on div "9" at bounding box center [608, 387] width 25 height 25
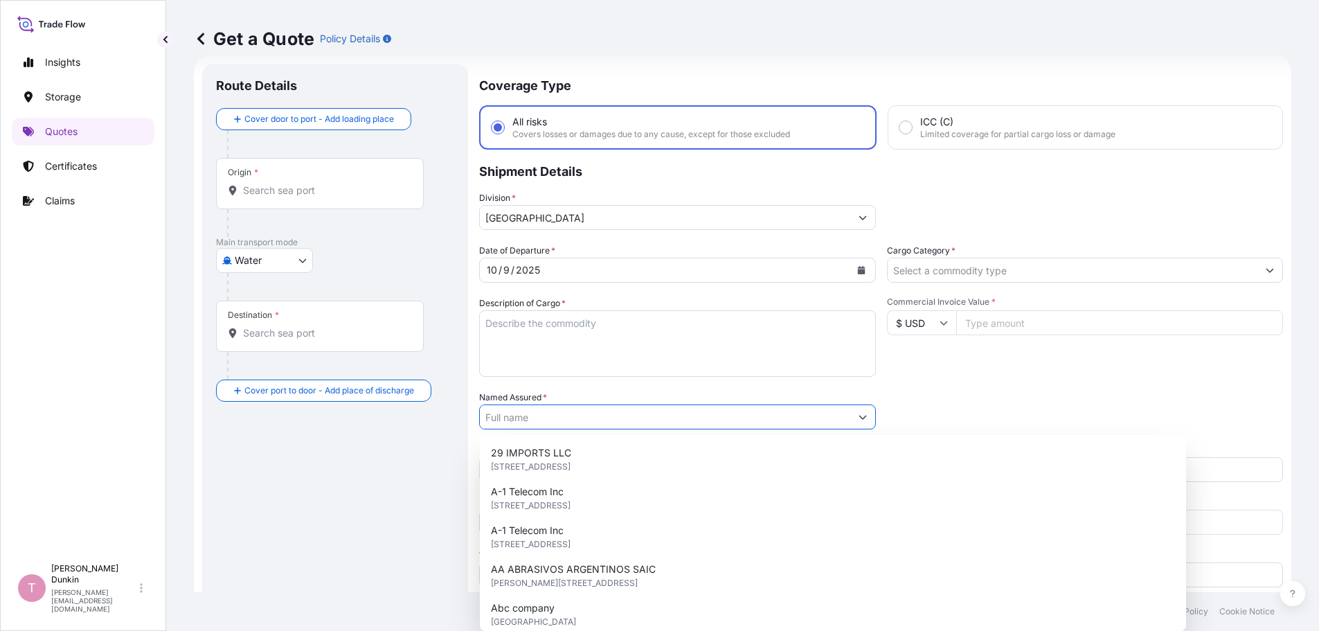
click at [791, 418] on input "Named Assured *" at bounding box center [665, 417] width 371 height 25
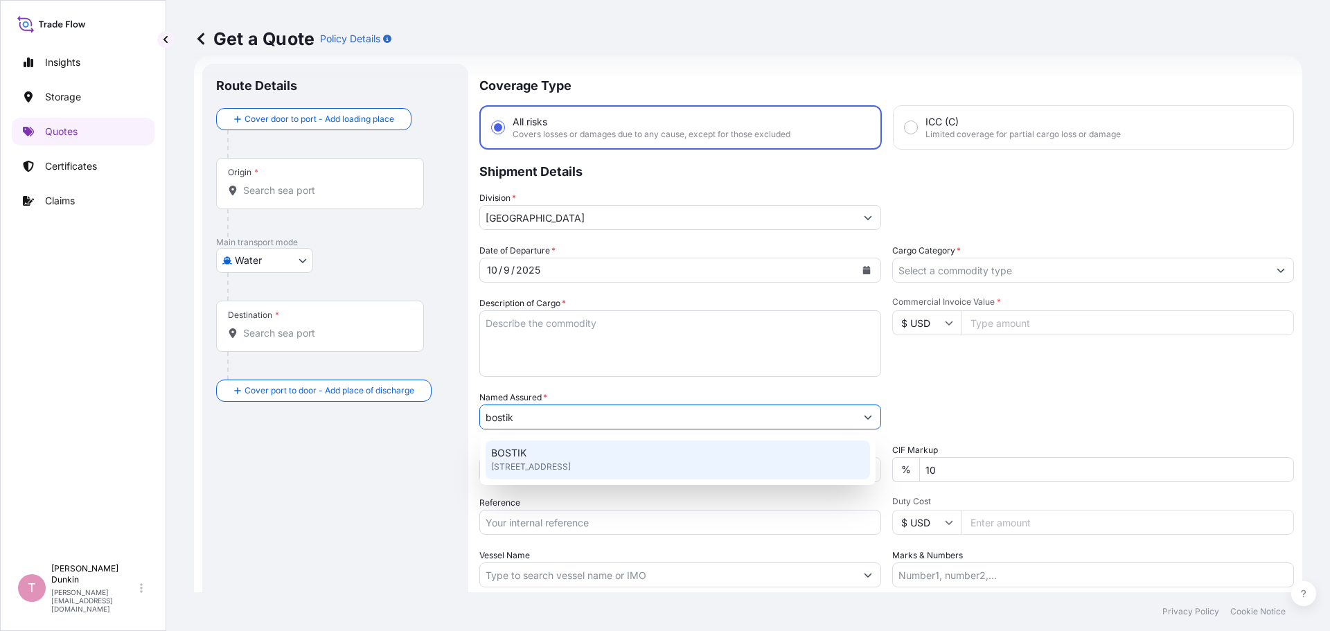
click at [519, 460] on span "[STREET_ADDRESS]" at bounding box center [531, 467] width 80 height 14
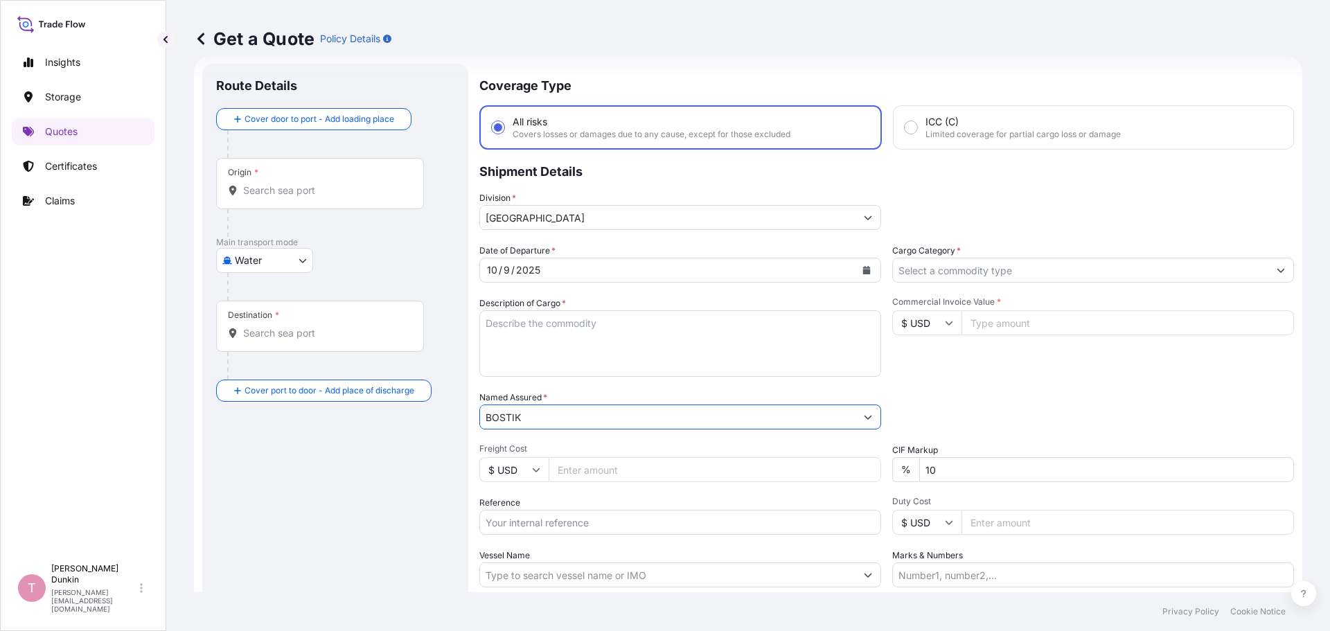
type input "BOSTIK"
paste input "US10020893398"
type input "US10020893398"
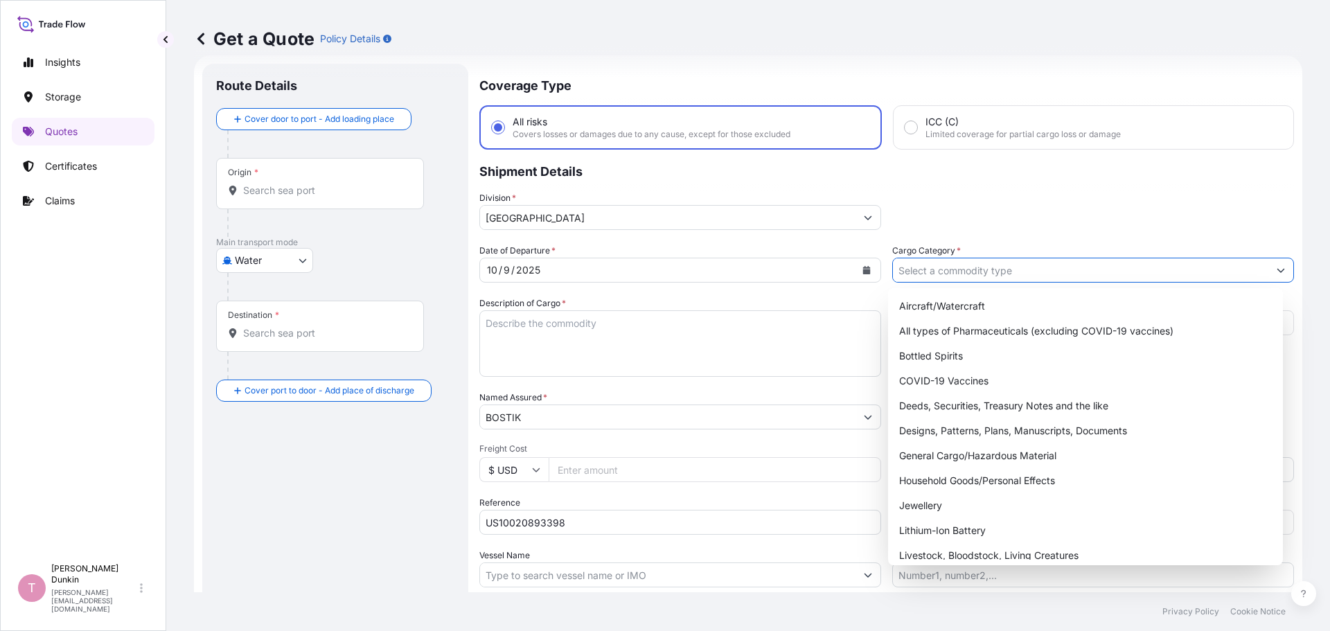
click at [1277, 271] on icon "Show suggestions" at bounding box center [1281, 271] width 8 height 4
click at [960, 459] on div "General Cargo/Hazardous Material" at bounding box center [1086, 455] width 384 height 25
type input "General Cargo/Hazardous Material"
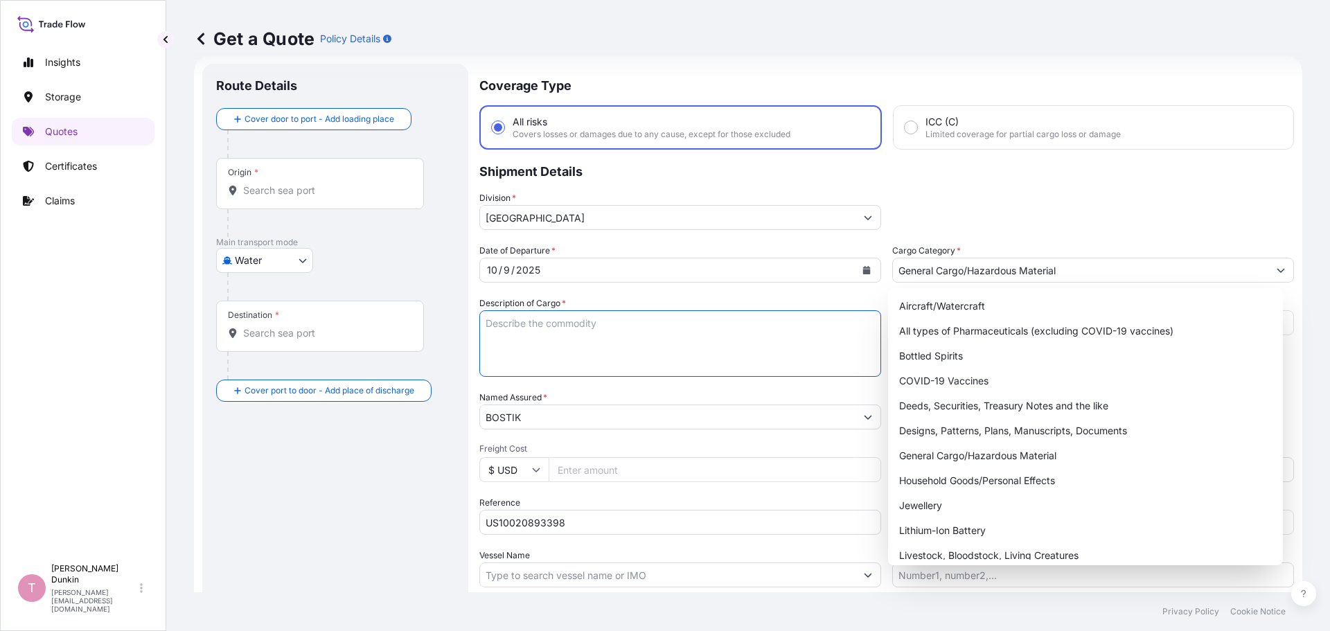
click at [529, 328] on textarea "Description of Cargo *" at bounding box center [680, 343] width 402 height 66
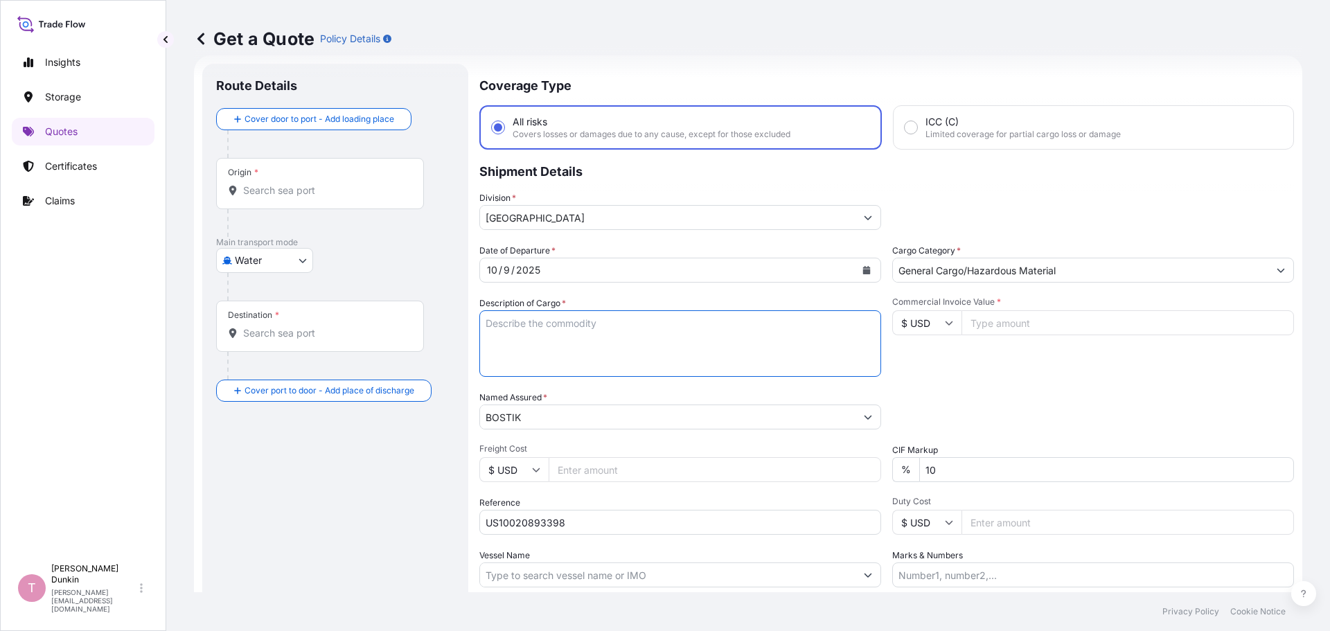
paste textarea "49"
click at [623, 323] on textarea "49" at bounding box center [680, 343] width 402 height 66
paste textarea "DRUMS LOADED ONTO 14 PALLETS LOADED INTO 1 40' CONTAINER(S) MORSTIK(TM) 130N 16…"
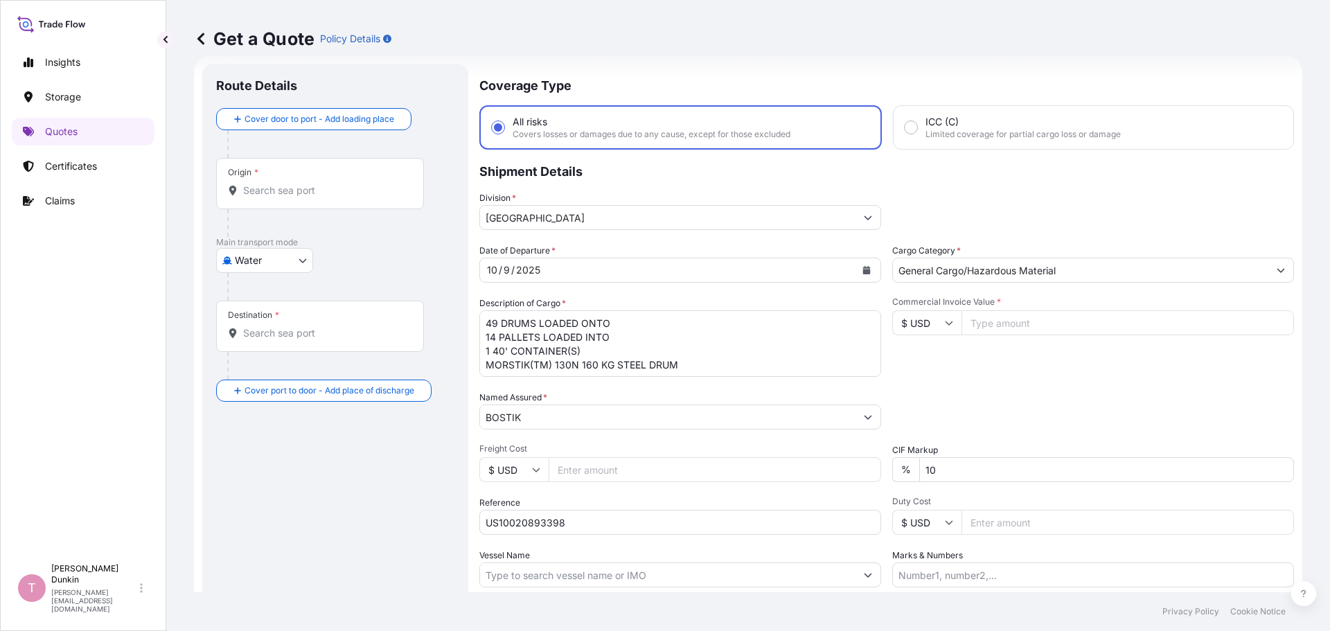
click at [713, 365] on textarea "49 DRUMS LOADED ONTO 14 PALLETS LOADED INTO 1 40' CONTAINER(S) MORSTIK(TM) 130N…" at bounding box center [680, 343] width 402 height 66
paste textarea "UNITED STATES UN1133 ADHESIVES, 3, II IMDG UN1133 ADHESIVES (HEPTANE), 3, II, (…"
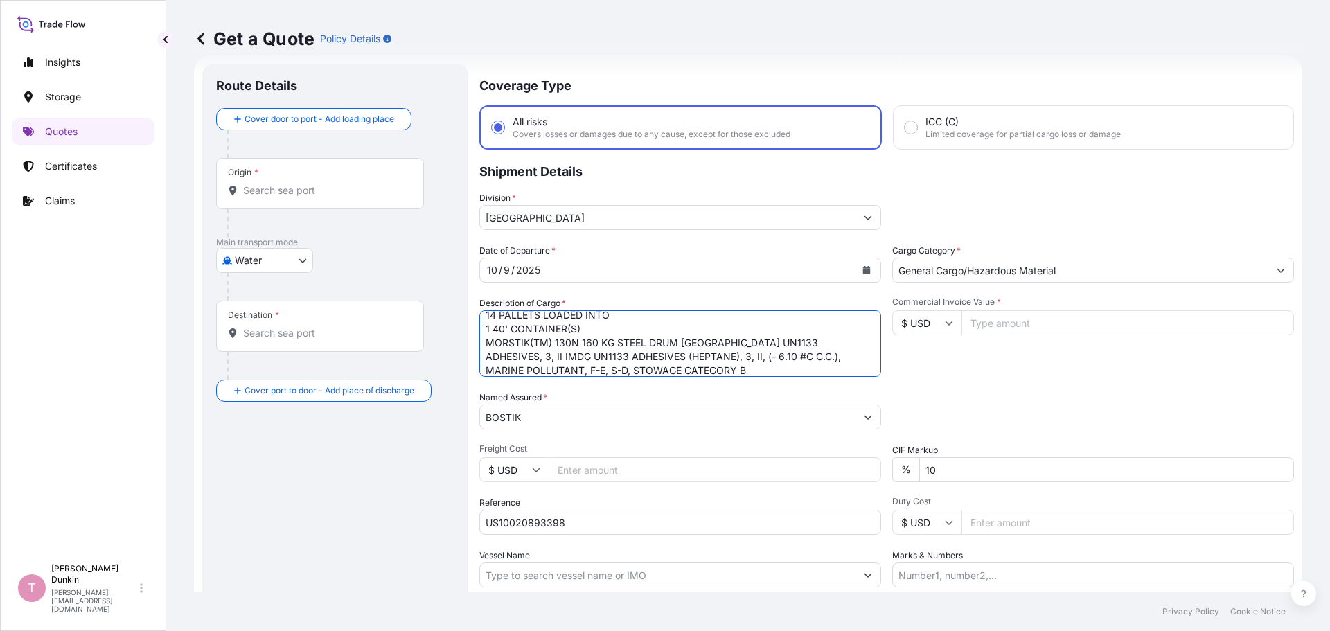
type textarea "49 DRUMS LOADED ONTO 14 PALLETS LOADED INTO 1 40' CONTAINER(S) MORSTIK(TM) 130N…"
click at [1005, 328] on input "Commercial Invoice Value *" at bounding box center [1127, 322] width 332 height 25
paste input "68600.00"
type input "68600.00"
click at [538, 571] on input "Vessel Name" at bounding box center [667, 574] width 375 height 25
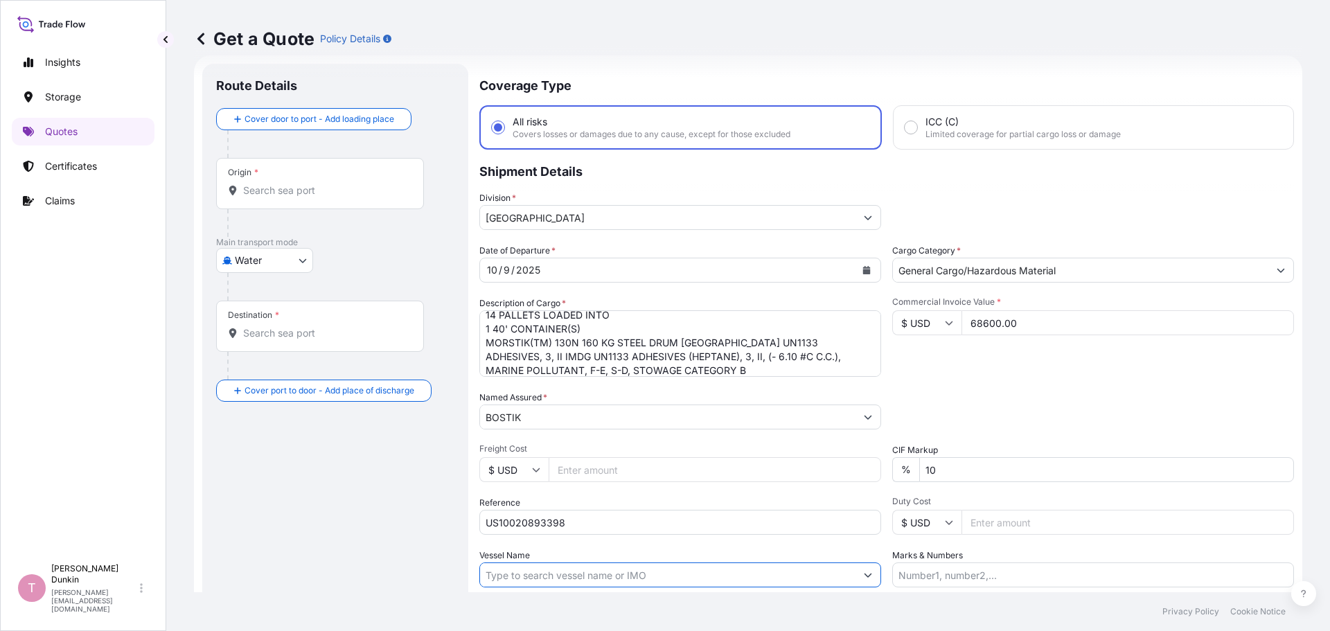
paste input "APL [GEOGRAPHIC_DATA]"
click at [597, 571] on input "APL LE HAVRE V.#:" at bounding box center [667, 574] width 375 height 25
paste input "0LBKME1MA"
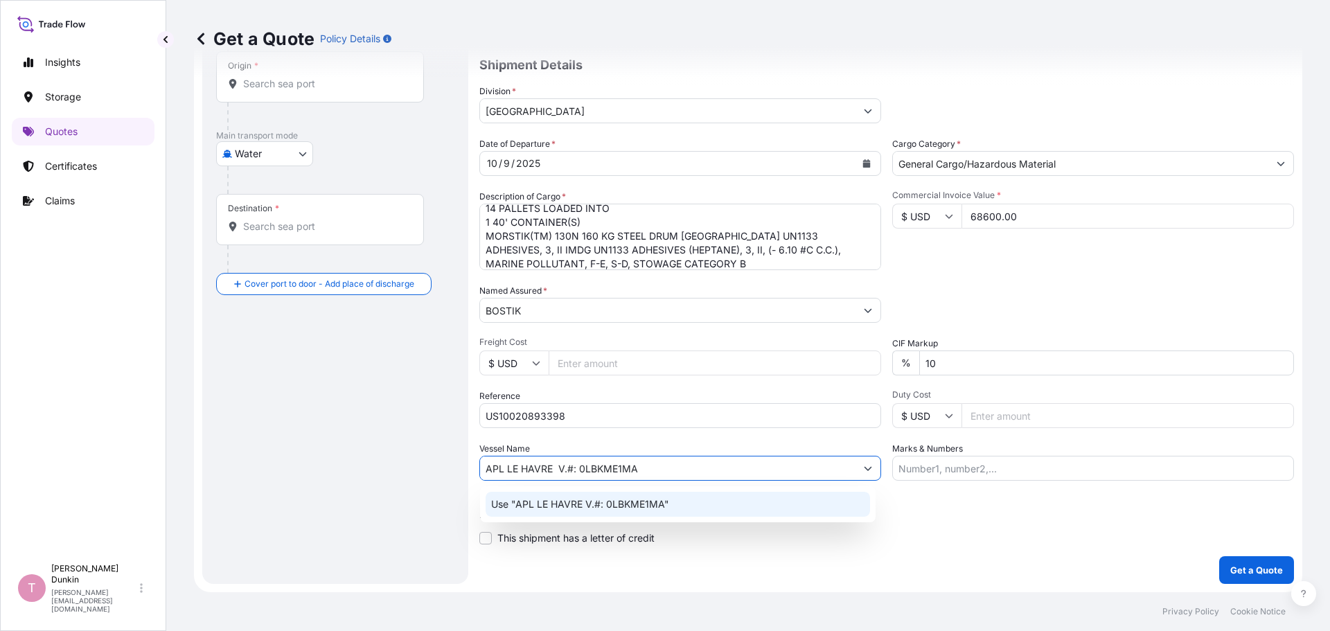
click at [551, 508] on p "Use "APL LE HAVRE V.#: 0LBKME1MA"" at bounding box center [580, 504] width 178 height 14
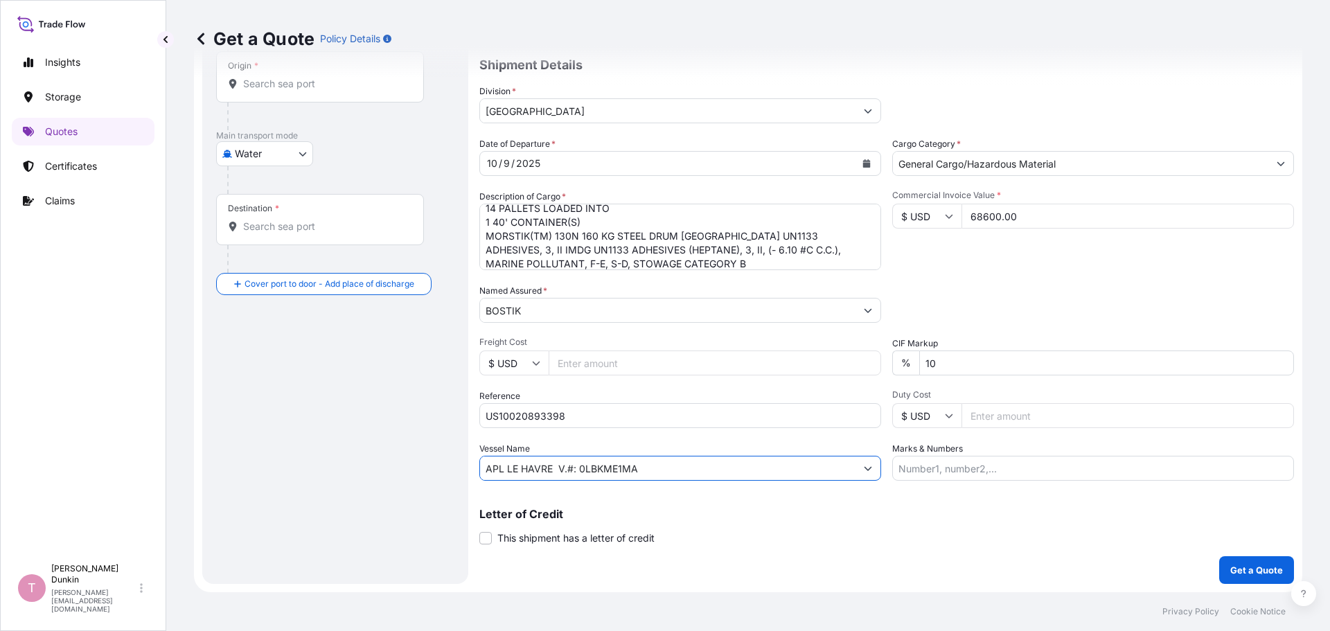
scroll to position [0, 0]
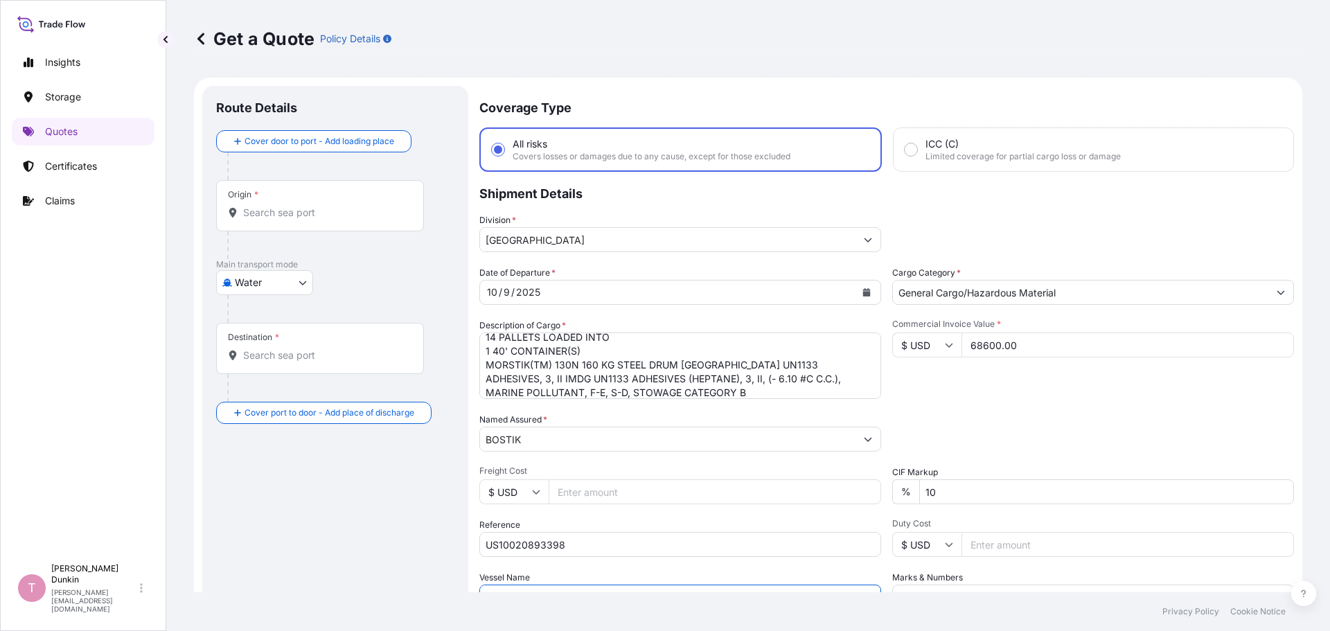
type input "APL LE HAVRE V.#: 0LBKME1MA"
click at [280, 210] on input "Origin *" at bounding box center [324, 213] width 163 height 14
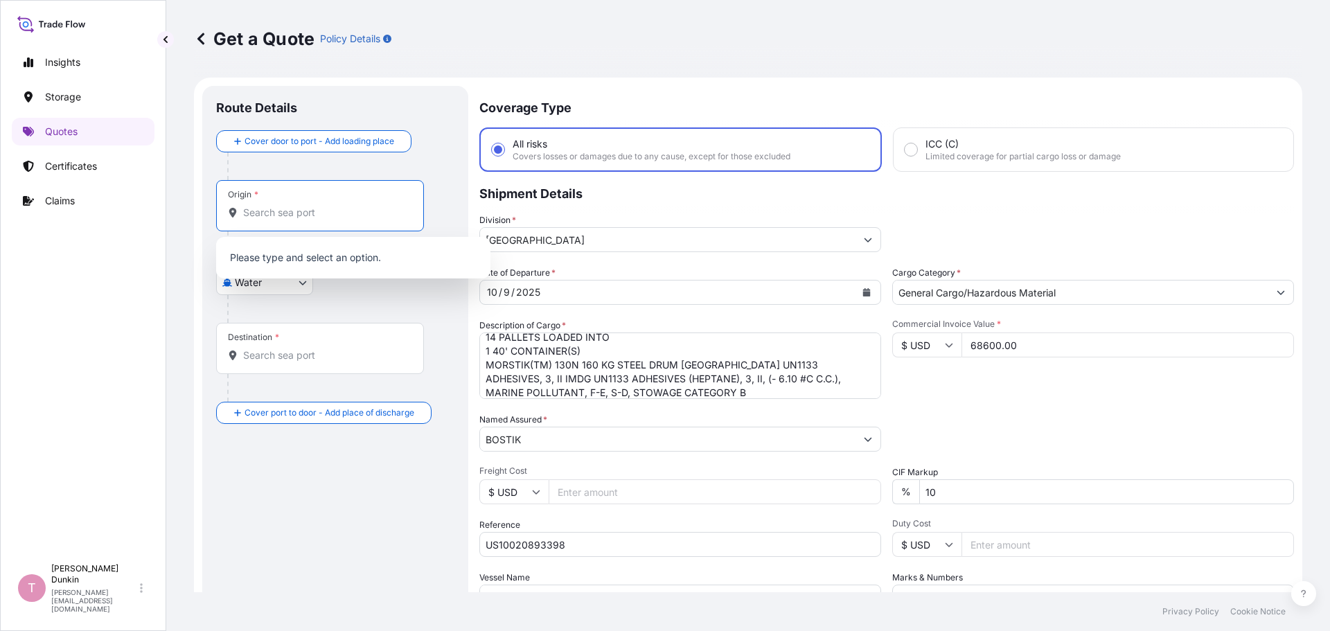
paste input "[GEOGRAPHIC_DATA], [GEOGRAPHIC_DATA]"
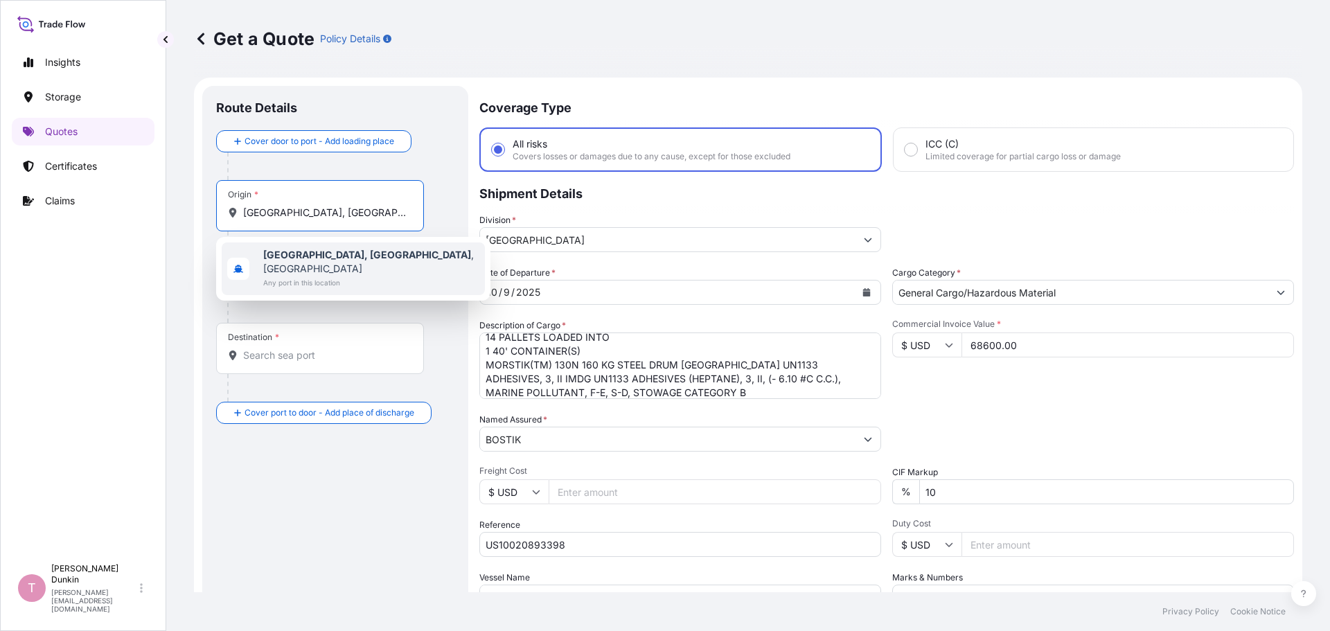
click at [284, 276] on span "Any port in this location" at bounding box center [371, 283] width 216 height 14
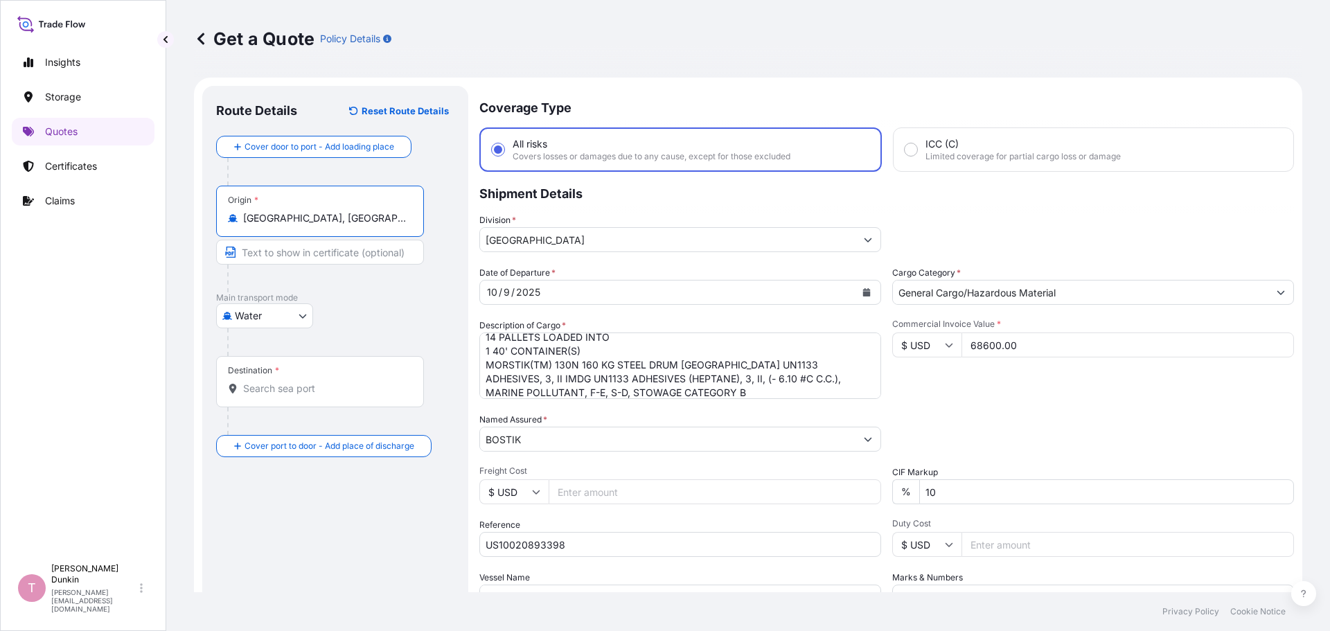
type input "[GEOGRAPHIC_DATA], [GEOGRAPHIC_DATA], [GEOGRAPHIC_DATA]"
click at [254, 377] on div "Destination *" at bounding box center [320, 381] width 208 height 51
click at [254, 382] on input "Destination *" at bounding box center [324, 389] width 163 height 14
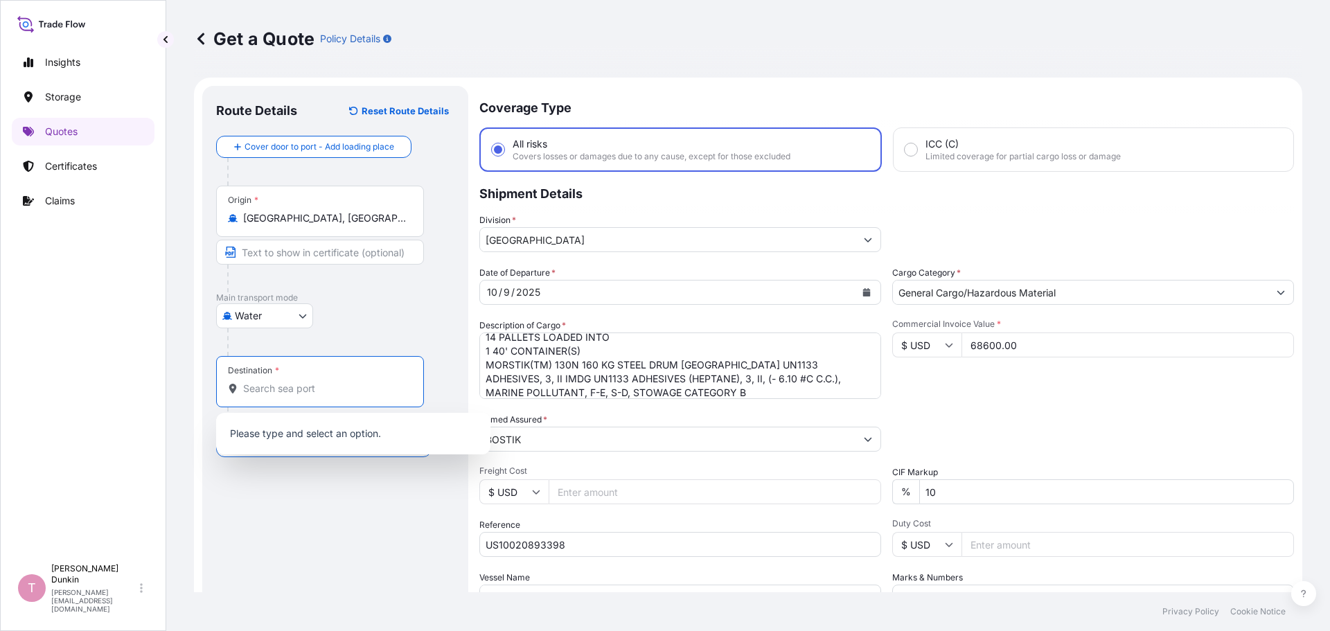
paste input "[GEOGRAPHIC_DATA]"
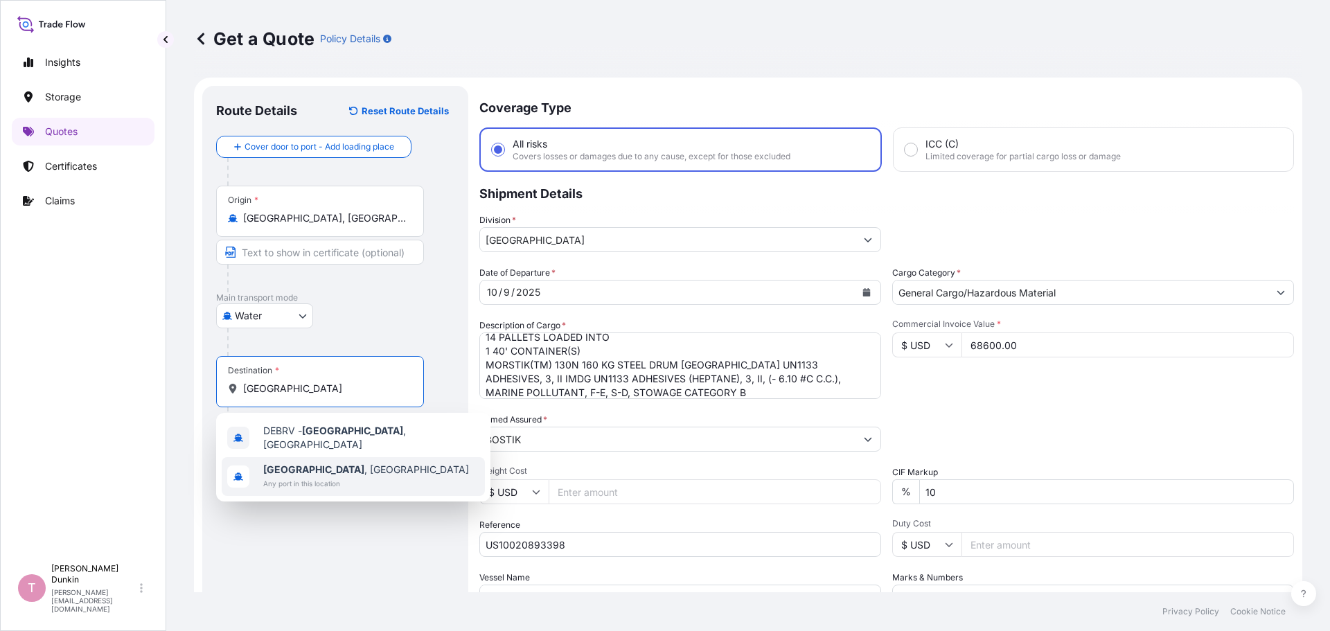
click at [280, 470] on span "[GEOGRAPHIC_DATA] , [GEOGRAPHIC_DATA]" at bounding box center [366, 470] width 206 height 14
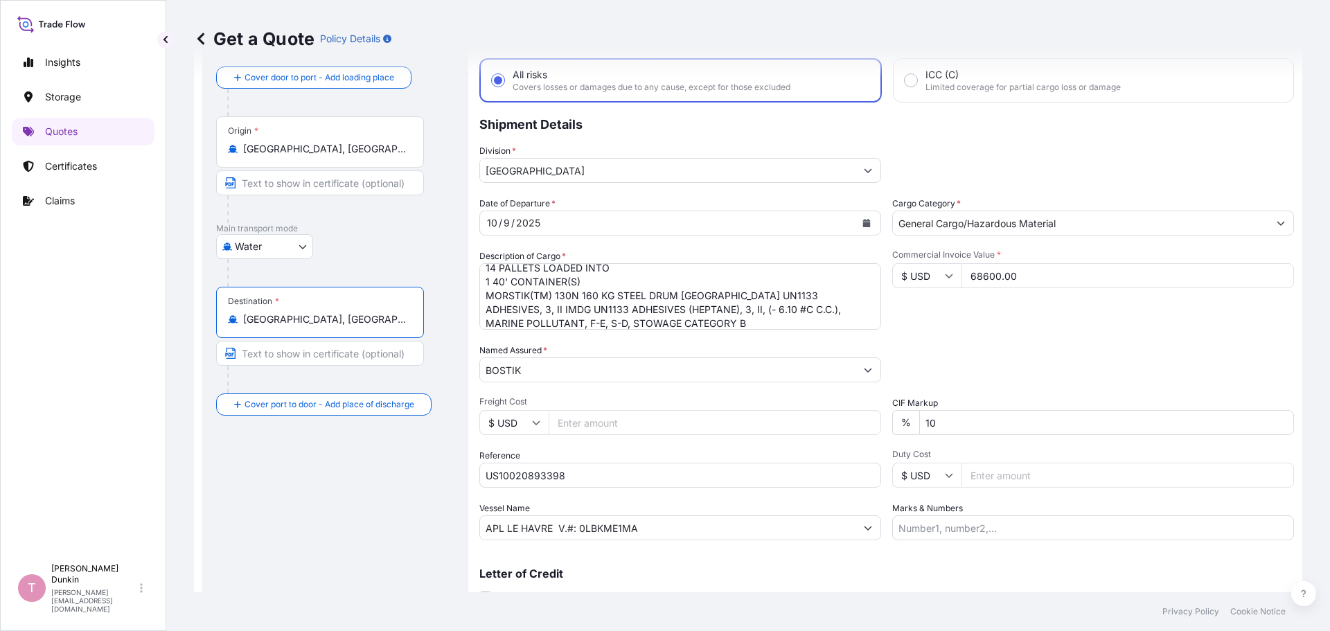
scroll to position [129, 0]
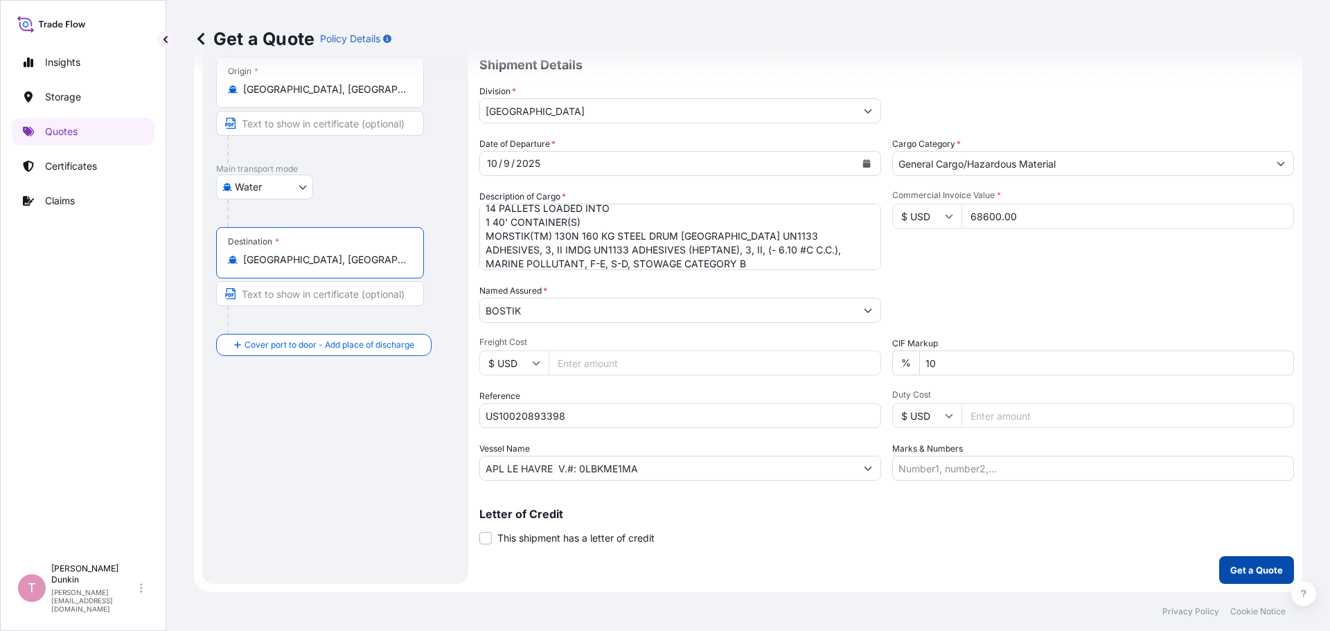
type input "[GEOGRAPHIC_DATA], [GEOGRAPHIC_DATA]"
click at [1243, 579] on button "Get a Quote" at bounding box center [1256, 570] width 75 height 28
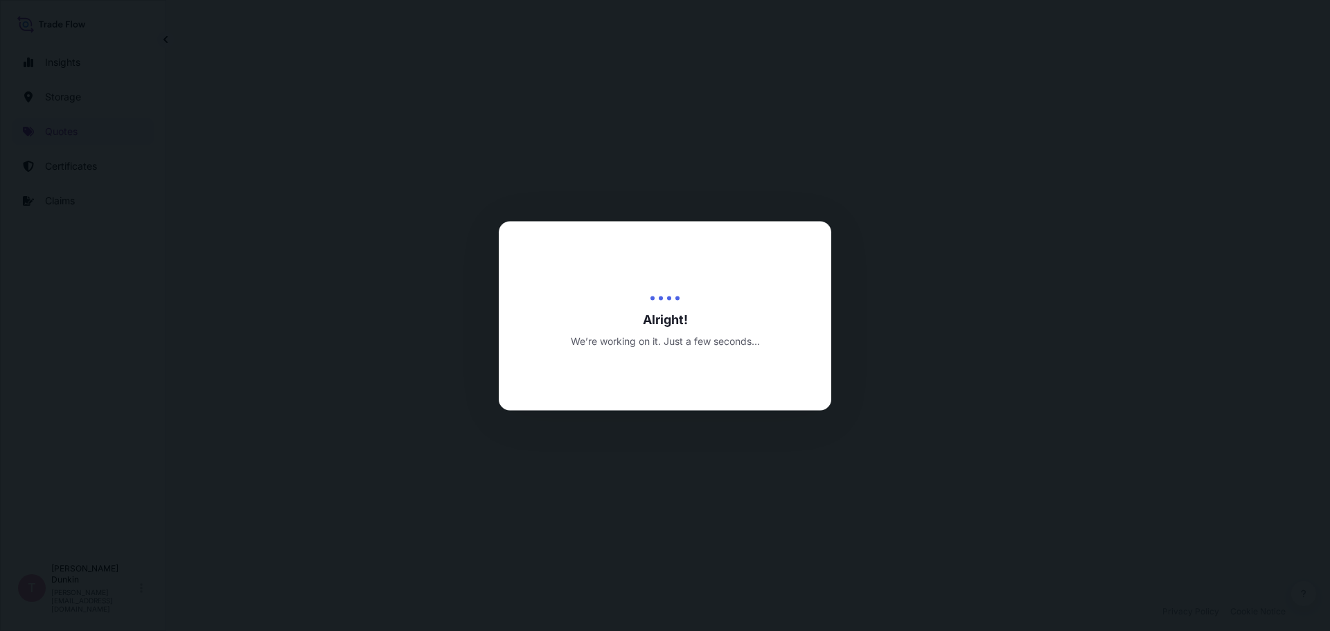
select select "Water"
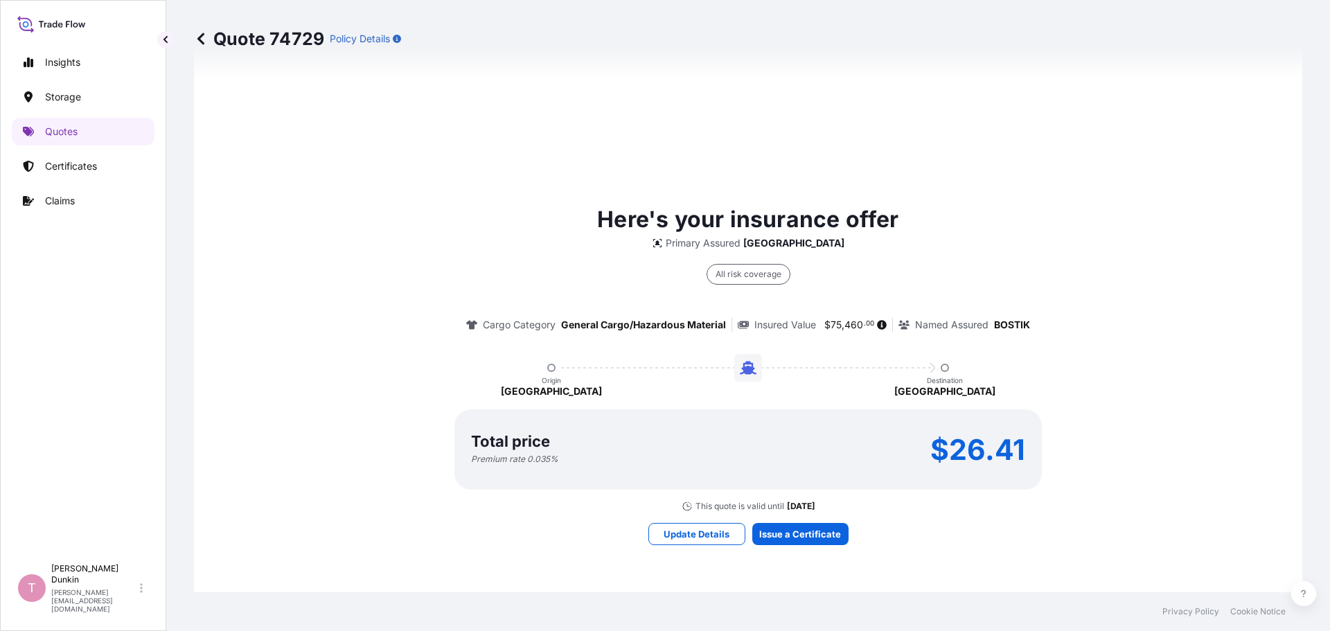
scroll to position [943, 0]
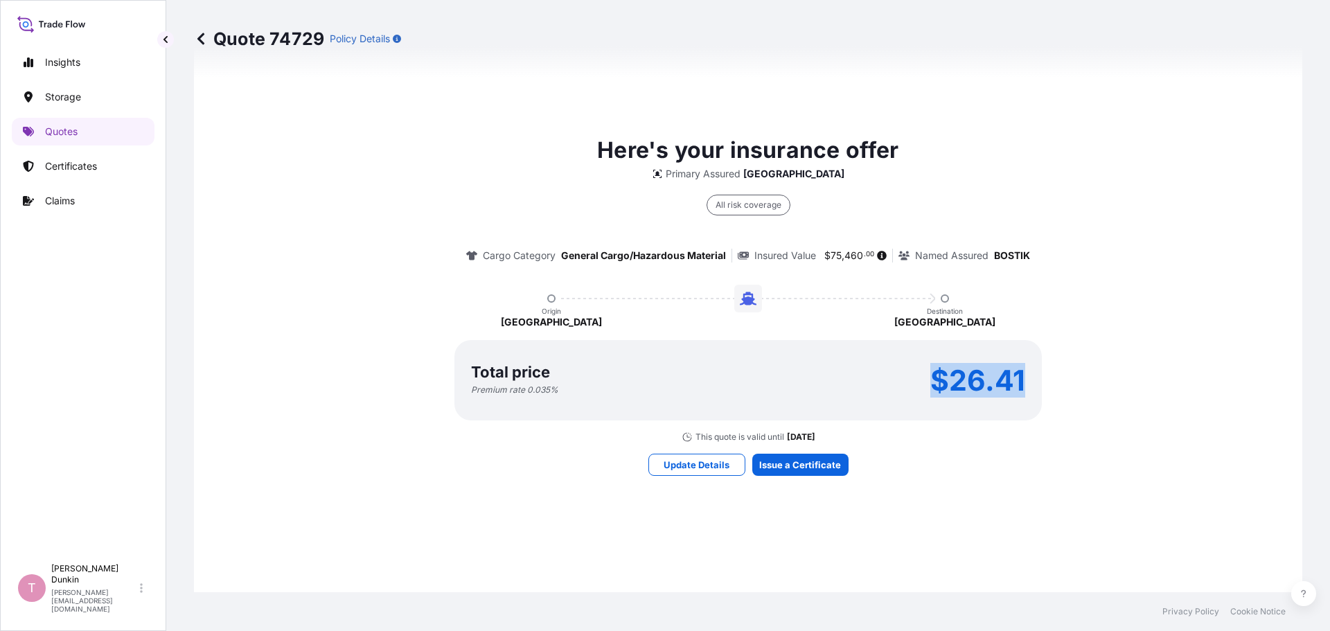
drag, startPoint x: 918, startPoint y: 374, endPoint x: 1021, endPoint y: 377, distance: 103.3
click at [1021, 377] on div "Total price Premium rate 0.035 % $26.41" at bounding box center [747, 380] width 587 height 80
copy p "$26.41"
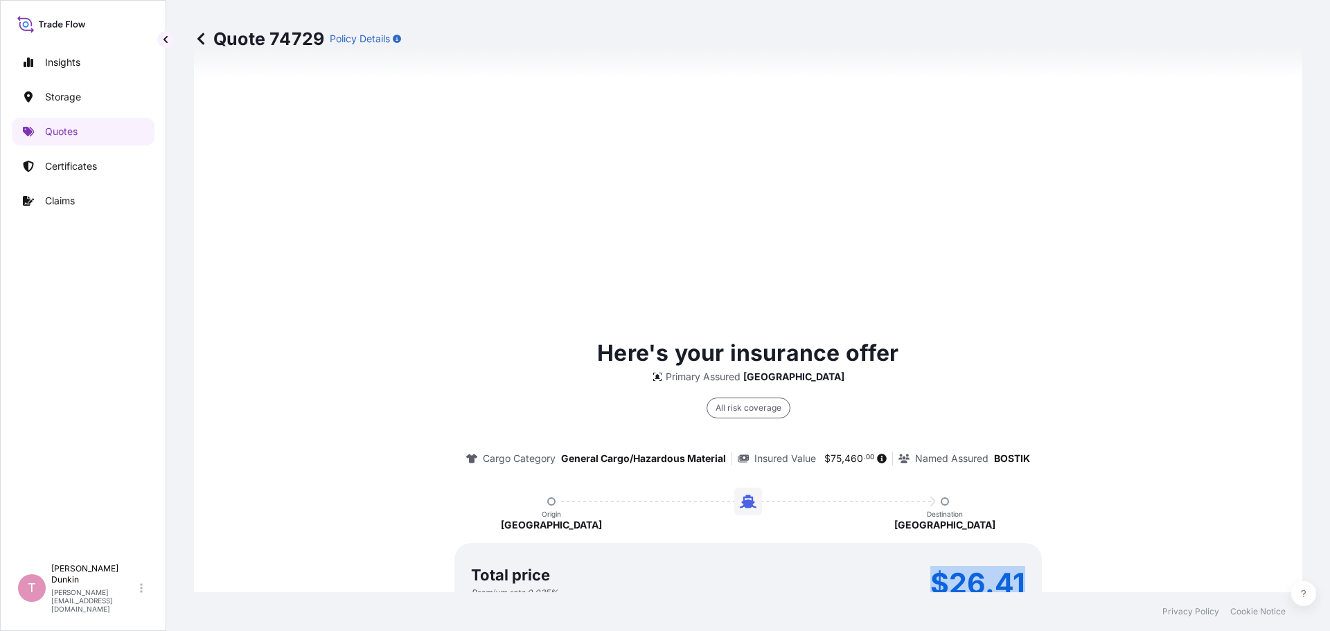
scroll to position [1980, 0]
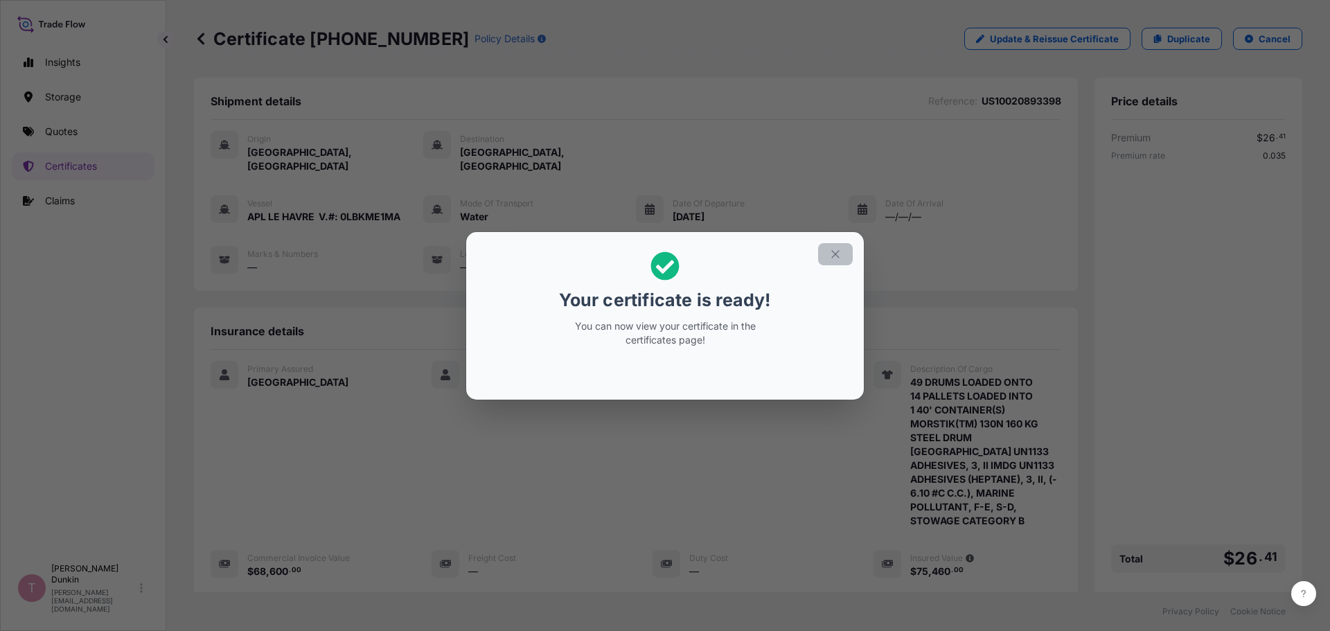
click at [835, 255] on icon "button" at bounding box center [835, 254] width 12 height 12
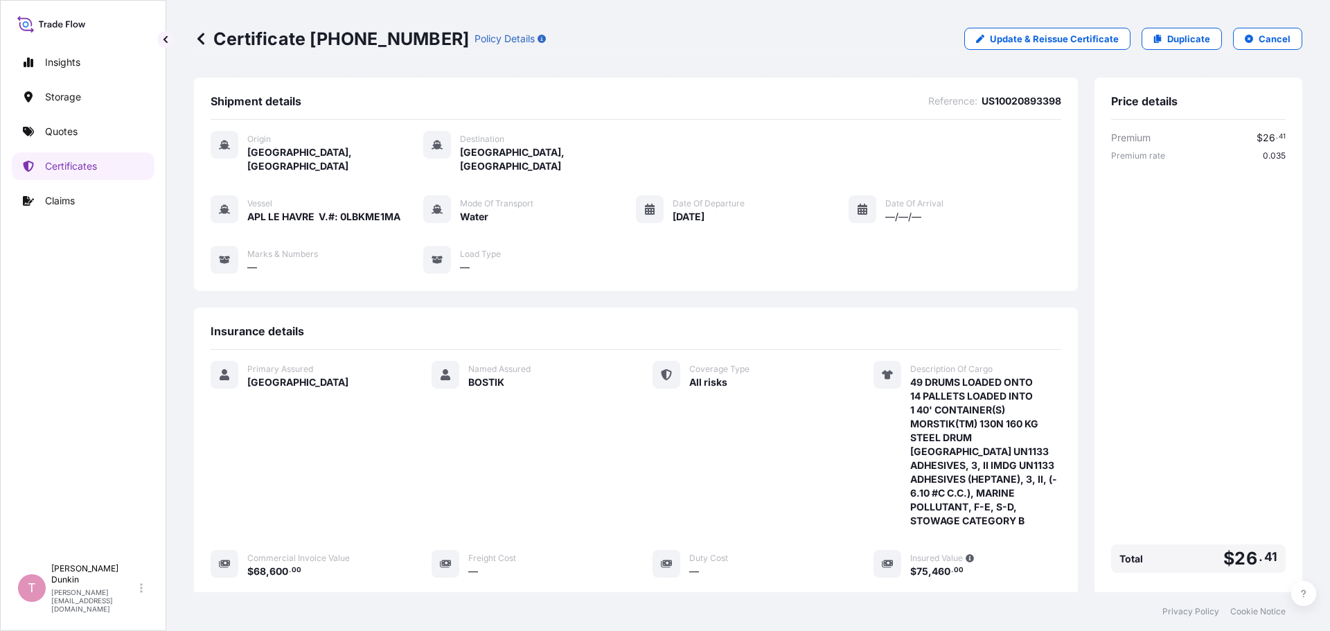
scroll to position [208, 0]
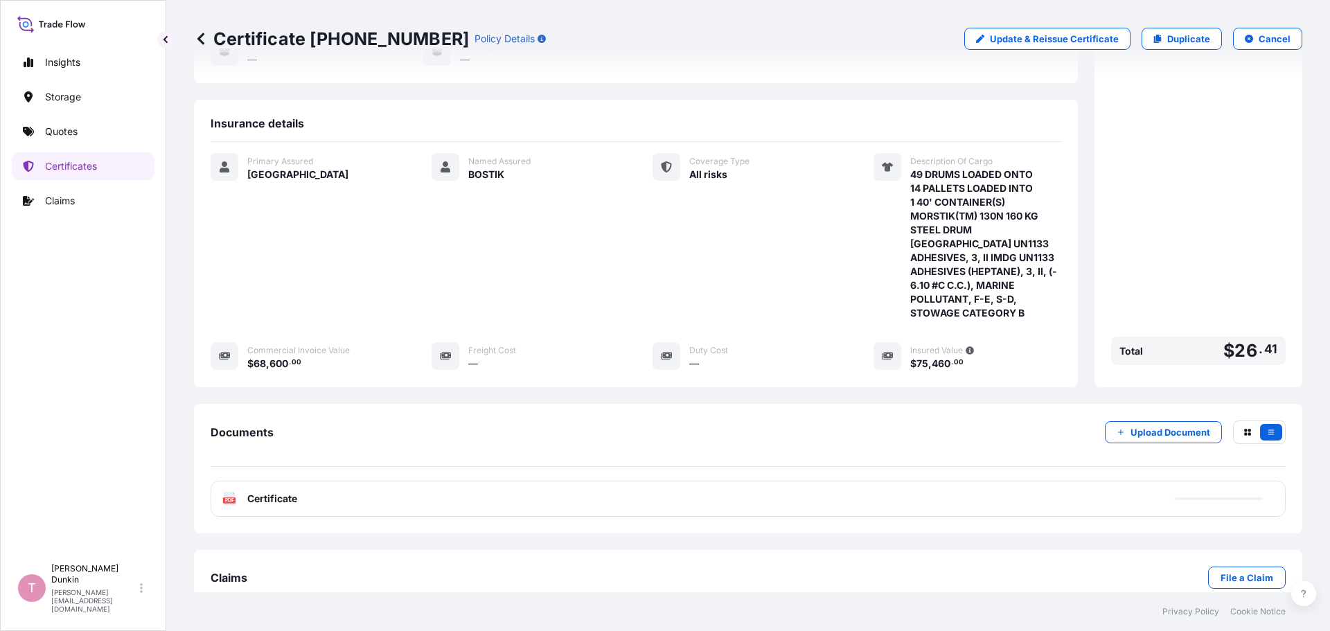
click at [229, 492] on icon at bounding box center [230, 499] width 12 height 14
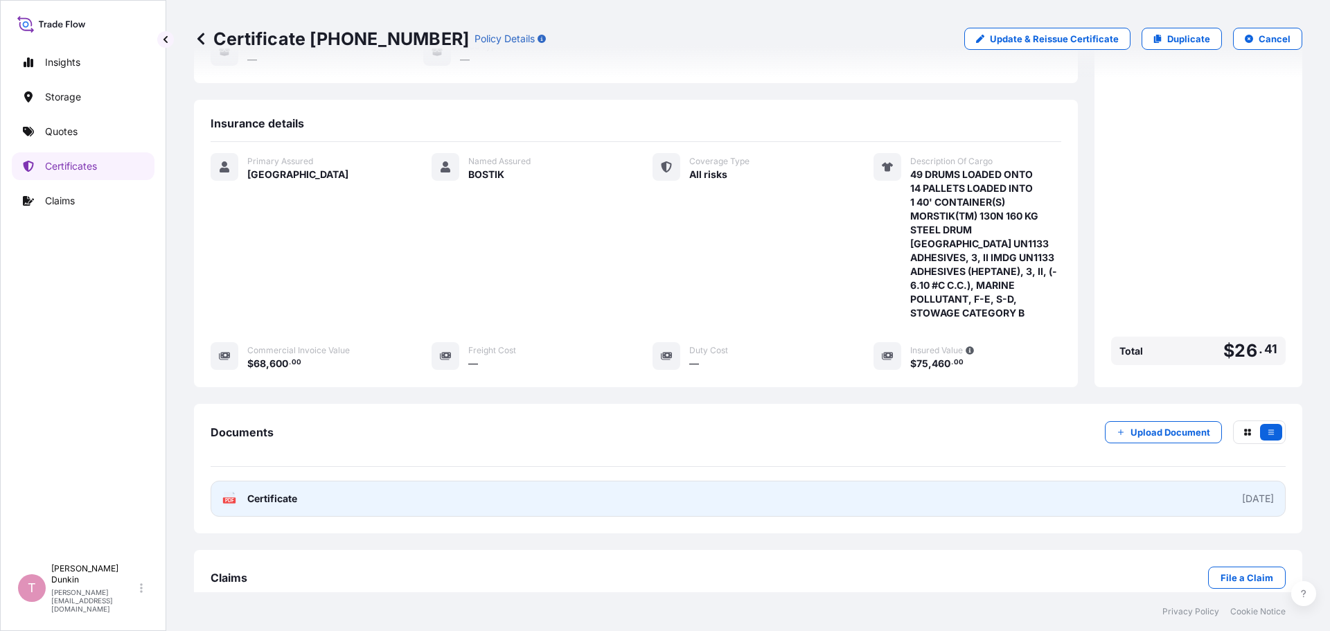
click at [229, 492] on icon at bounding box center [230, 499] width 12 height 14
